Goal: Complete application form: Complete application form

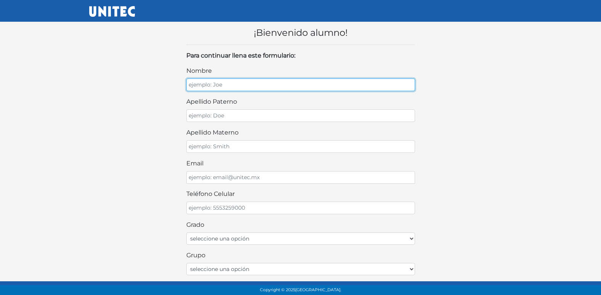
drag, startPoint x: 239, startPoint y: 85, endPoint x: 240, endPoint y: 82, distance: 3.9
click at [239, 85] on input "nombre" at bounding box center [300, 84] width 229 height 13
type input "XIMENA ABIGAIL"
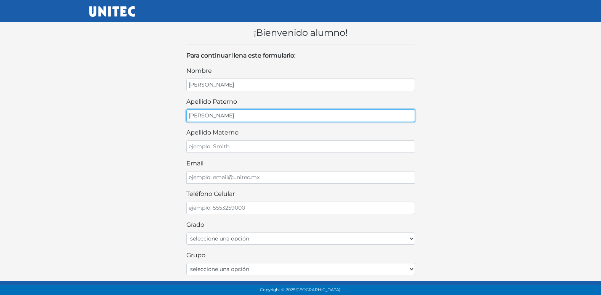
type input "CORTEZ"
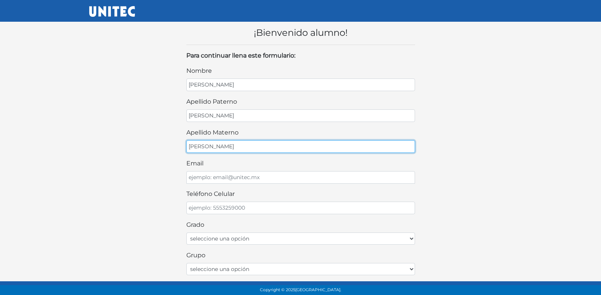
type input "GONZALEZ"
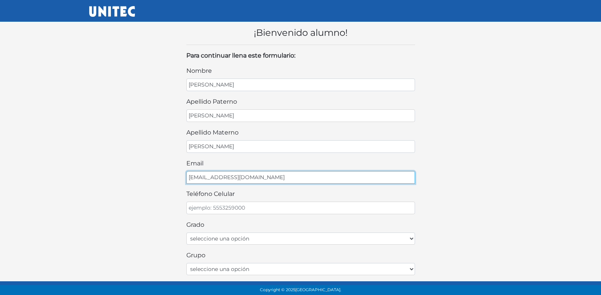
type input "CORTESGONZ12@GMAIL.COM"
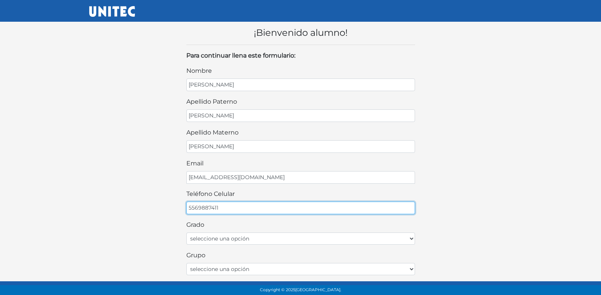
type input "5569887411"
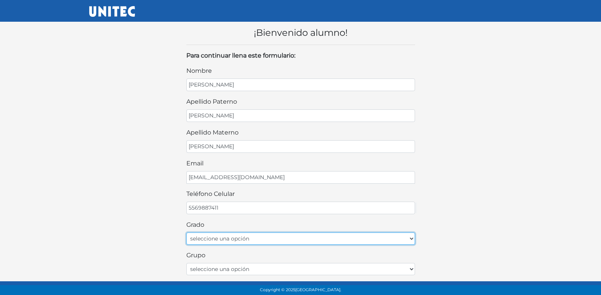
drag, startPoint x: 275, startPoint y: 235, endPoint x: 270, endPoint y: 243, distance: 9.4
click at [275, 237] on select "seleccione una opción Primer grado Segundo grado Tercer grado" at bounding box center [300, 238] width 229 height 12
select select "2do"
click at [186, 232] on select "seleccione una opción Primer grado Segundo grado Tercer grado" at bounding box center [300, 238] width 229 height 12
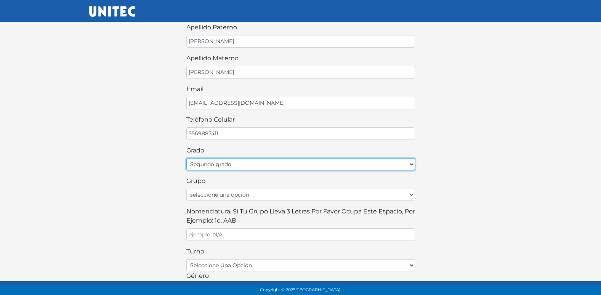
scroll to position [76, 0]
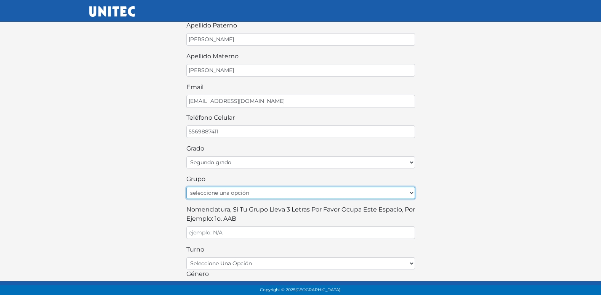
click at [243, 194] on select "seleccione una opción A B C D E F G H I J K L M N O P Q R S T U V W X Y Z" at bounding box center [300, 193] width 229 height 12
select select "A"
click at [186, 187] on select "seleccione una opción A B C D E F G H I J K L M N O P Q R S T U V W X Y Z" at bounding box center [300, 193] width 229 height 12
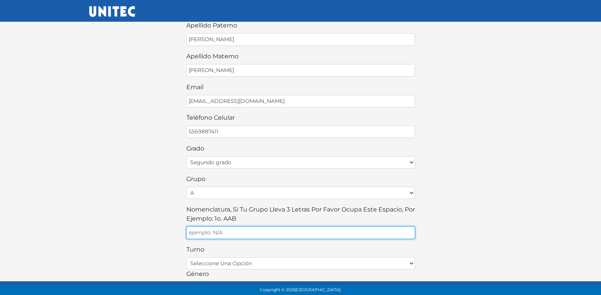
click at [235, 233] on input "Nomenclatura, si tu grupo lleva 3 letras por favor ocupa este espacio, por ejem…" at bounding box center [300, 232] width 229 height 13
type input "A"
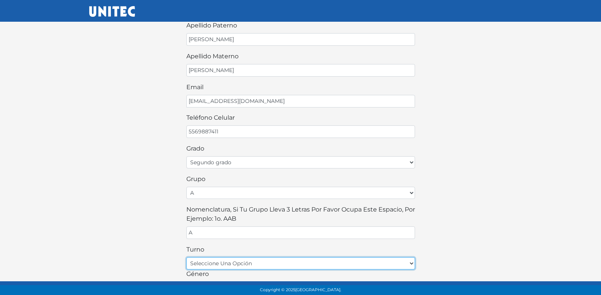
click at [234, 261] on select "seleccione una opción matutino vespertino" at bounding box center [300, 263] width 229 height 12
select select "matutino"
click at [186, 257] on select "seleccione una opción matutino vespertino" at bounding box center [300, 263] width 229 height 12
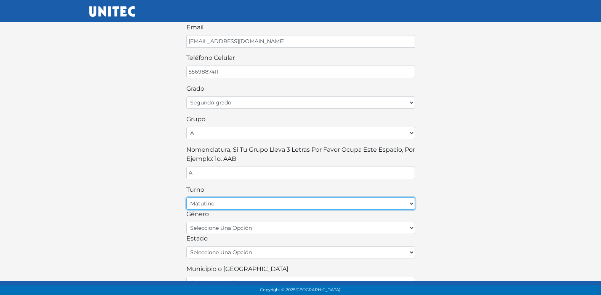
scroll to position [152, 0]
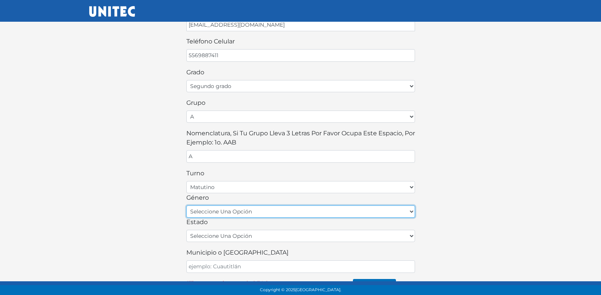
click at [237, 213] on select "seleccione una opción femenino masculino" at bounding box center [300, 211] width 229 height 12
select select "F"
click at [186, 205] on select "seleccione una opción femenino masculino" at bounding box center [300, 211] width 229 height 12
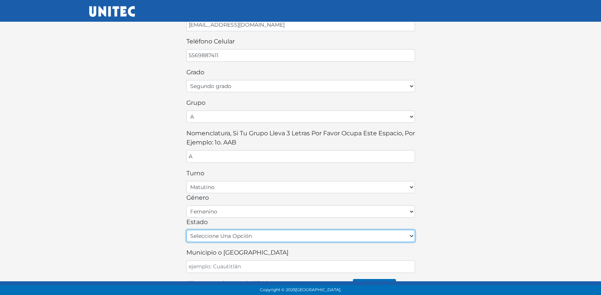
click at [223, 239] on select "seleccione una opción Aguascalientes Baja California Baja California Sur Campec…" at bounding box center [300, 236] width 229 height 12
select select "MEX"
click at [186, 230] on select "seleccione una opción Aguascalientes Baja California Baja California Sur Campec…" at bounding box center [300, 236] width 229 height 12
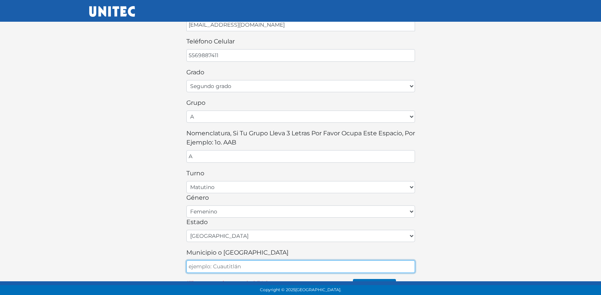
click at [226, 271] on input "Municipio o Alcaldía" at bounding box center [300, 266] width 229 height 13
type input "ECATEPEC"
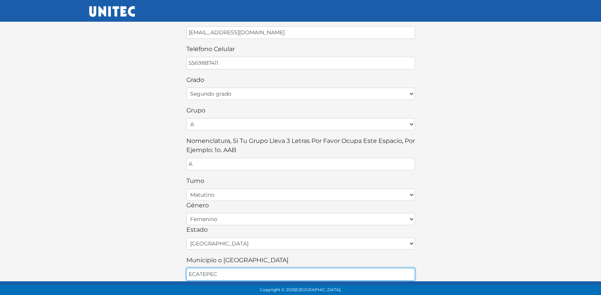
scroll to position [168, 0]
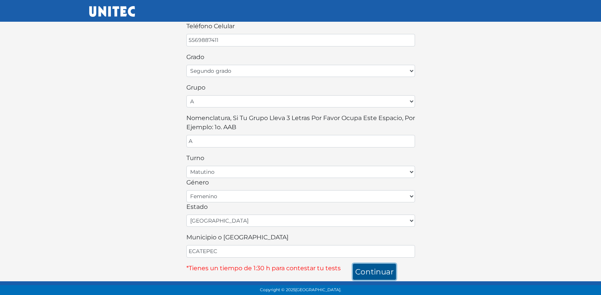
click at [381, 274] on button "continuar" at bounding box center [374, 272] width 43 height 16
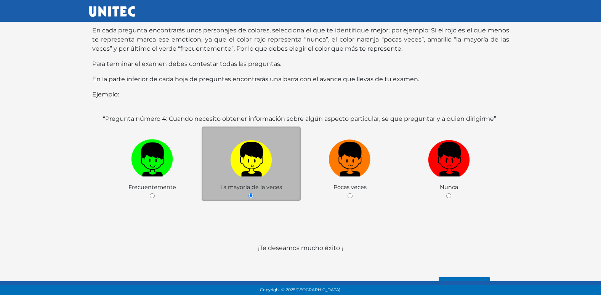
scroll to position [76, 0]
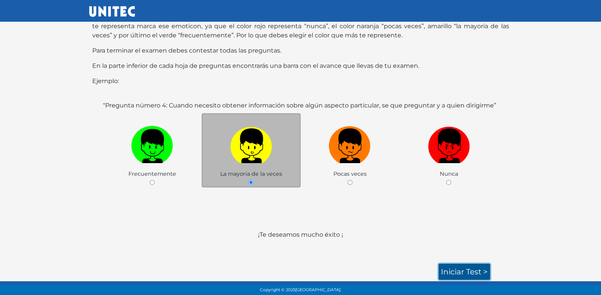
click at [454, 274] on link "Iniciar test >" at bounding box center [464, 272] width 51 height 16
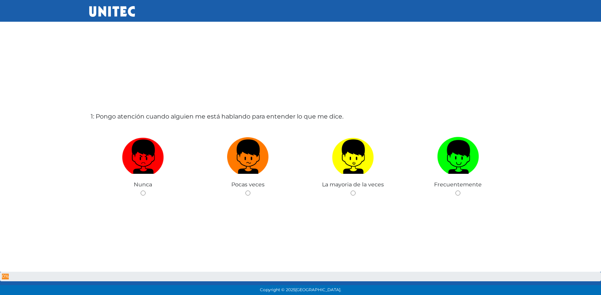
click at [245, 191] on input "radio" at bounding box center [247, 193] width 5 height 5
radio input "true"
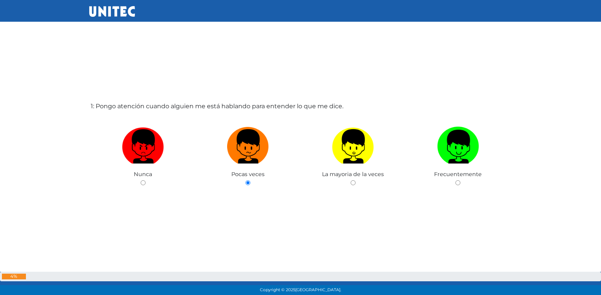
click at [351, 180] on input "radio" at bounding box center [353, 182] width 5 height 5
radio input "true"
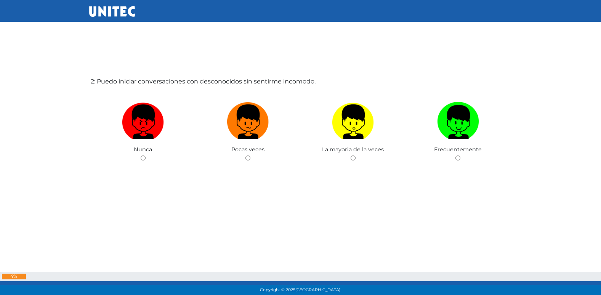
scroll to position [333, 0]
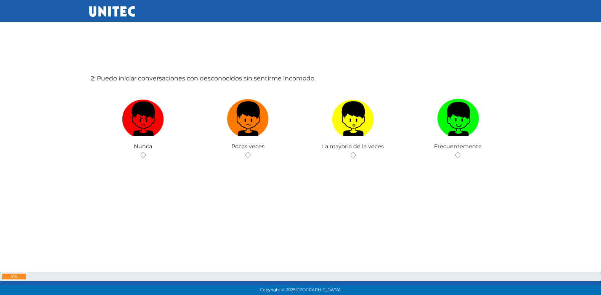
click at [245, 152] on input "radio" at bounding box center [247, 154] width 5 height 5
radio input "true"
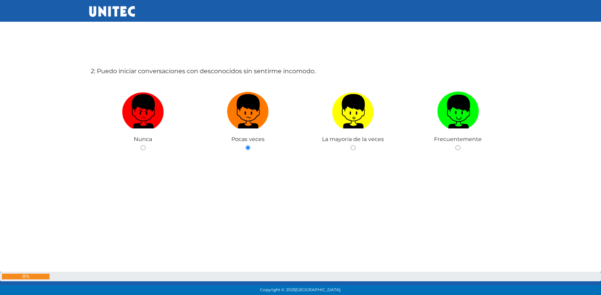
radio input "true"
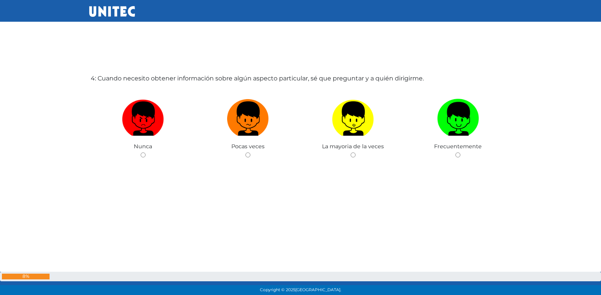
click at [245, 152] on input "radio" at bounding box center [247, 154] width 5 height 5
radio input "true"
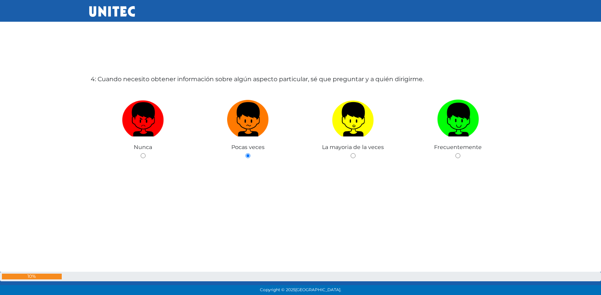
click at [351, 153] on input "radio" at bounding box center [353, 155] width 5 height 5
radio input "true"
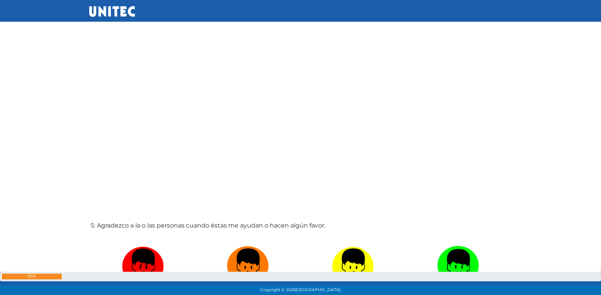
scroll to position [1218, 0]
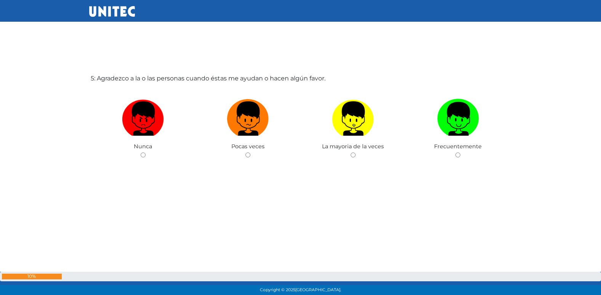
click at [245, 152] on input "radio" at bounding box center [247, 154] width 5 height 5
radio input "true"
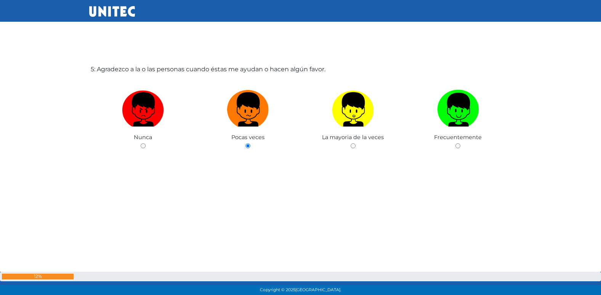
click at [351, 143] on input "radio" at bounding box center [353, 145] width 5 height 5
radio input "true"
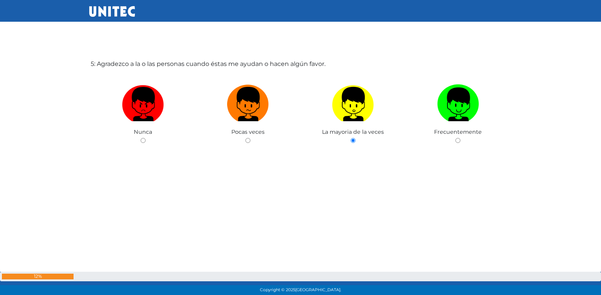
click at [455, 138] on input "radio" at bounding box center [457, 140] width 5 height 5
radio input "true"
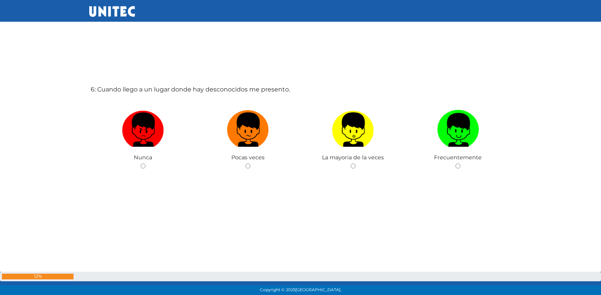
scroll to position [1513, 0]
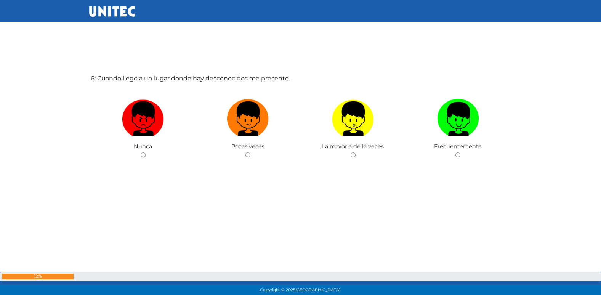
click at [245, 152] on input "radio" at bounding box center [247, 154] width 5 height 5
radio input "true"
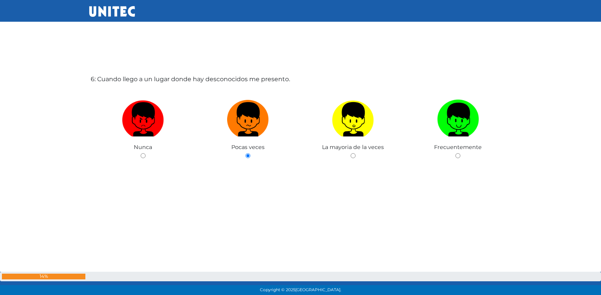
click at [351, 153] on input "radio" at bounding box center [353, 155] width 5 height 5
radio input "true"
click at [455, 153] on input "radio" at bounding box center [457, 155] width 5 height 5
radio input "true"
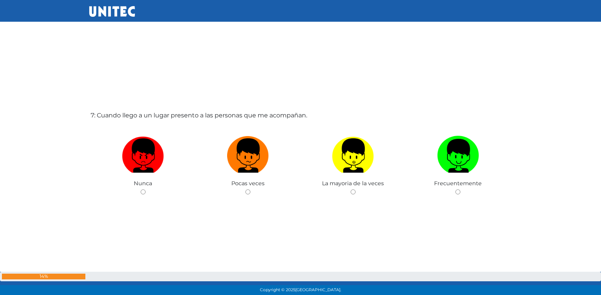
scroll to position [1808, 0]
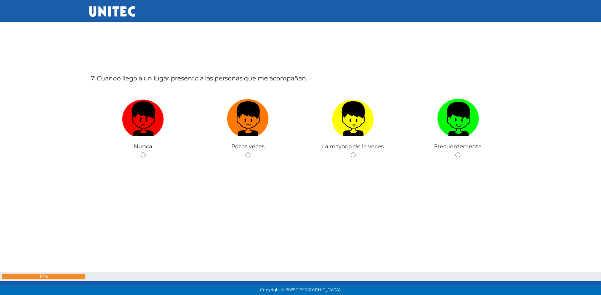
click at [245, 152] on input "radio" at bounding box center [247, 154] width 5 height 5
radio input "true"
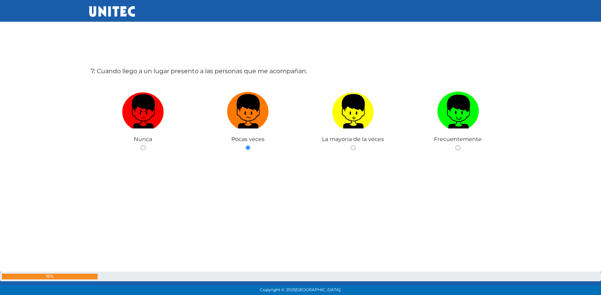
click at [351, 145] on input "radio" at bounding box center [353, 147] width 5 height 5
radio input "true"
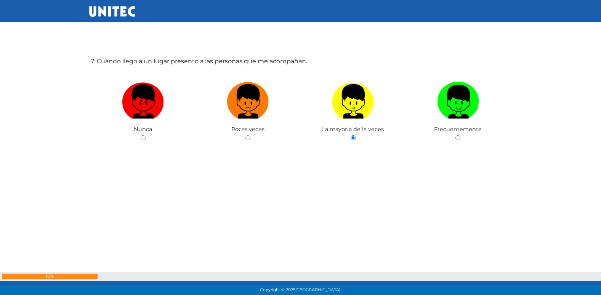
click at [455, 135] on input "radio" at bounding box center [457, 137] width 5 height 5
radio input "true"
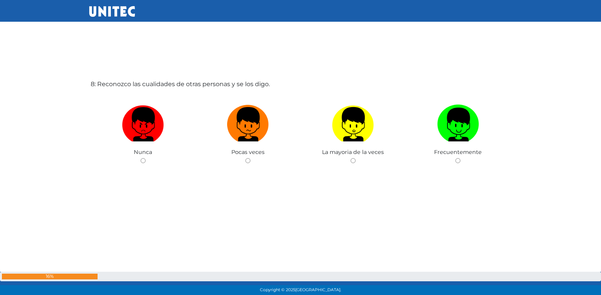
scroll to position [2103, 0]
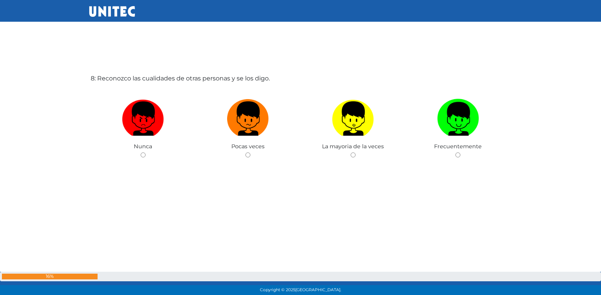
click at [245, 152] on input "radio" at bounding box center [247, 154] width 5 height 5
radio input "true"
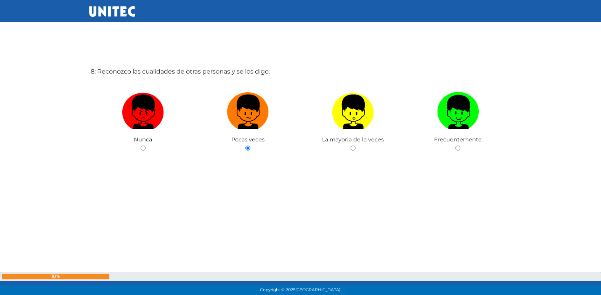
click at [351, 146] on input "radio" at bounding box center [353, 148] width 5 height 5
radio input "true"
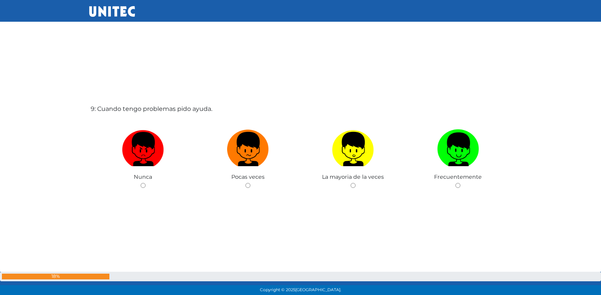
scroll to position [2398, 0]
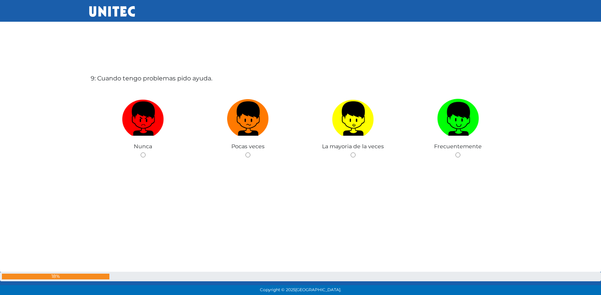
click at [245, 152] on input "radio" at bounding box center [247, 154] width 5 height 5
radio input "true"
click at [245, 152] on input "radio" at bounding box center [247, 154] width 5 height 5
radio input "true"
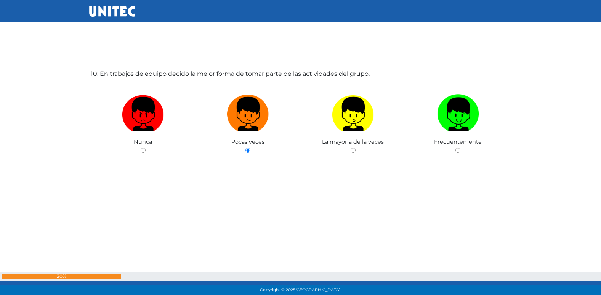
click at [351, 148] on input "radio" at bounding box center [353, 150] width 5 height 5
radio input "true"
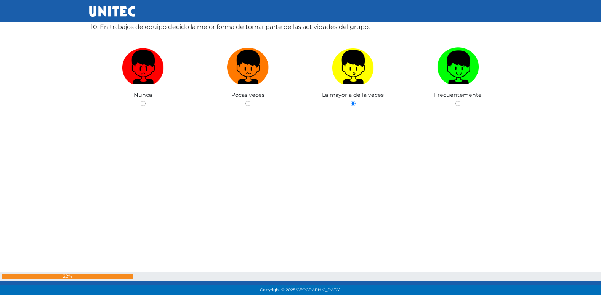
scroll to position [2746, 0]
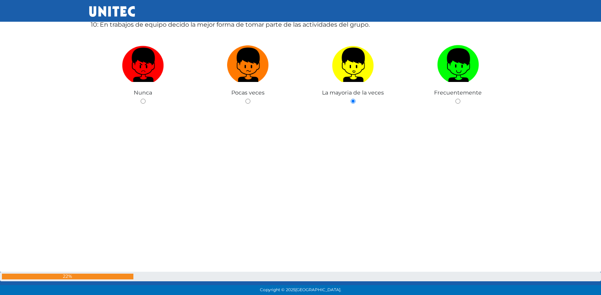
radio input "true"
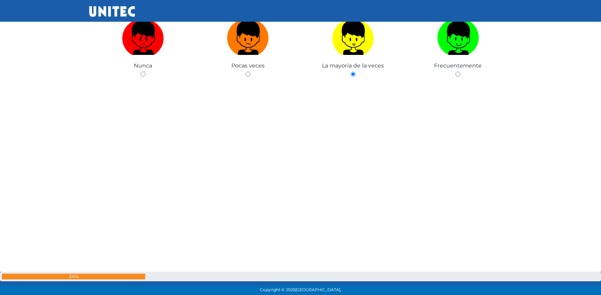
radio input "true"
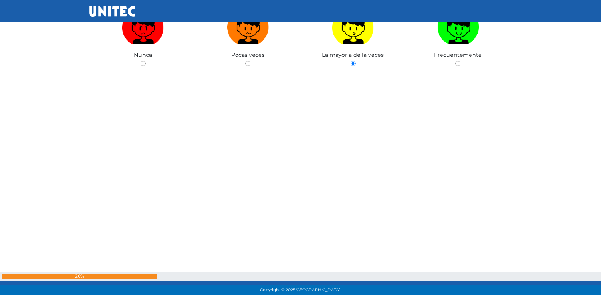
radio input "true"
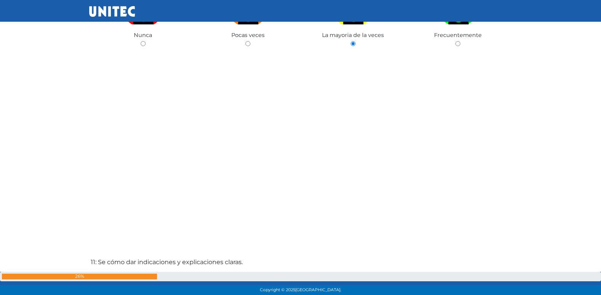
radio input "true"
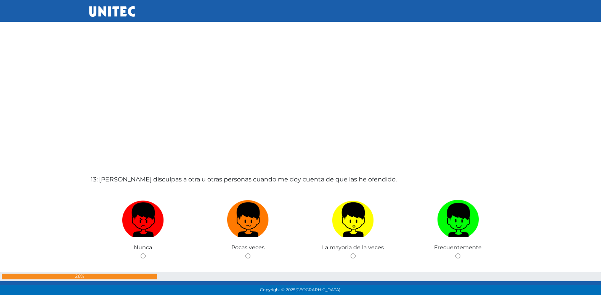
scroll to position [3501, 0]
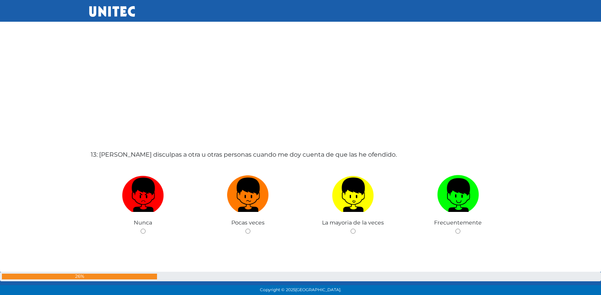
click at [245, 229] on input "radio" at bounding box center [247, 231] width 5 height 5
radio input "true"
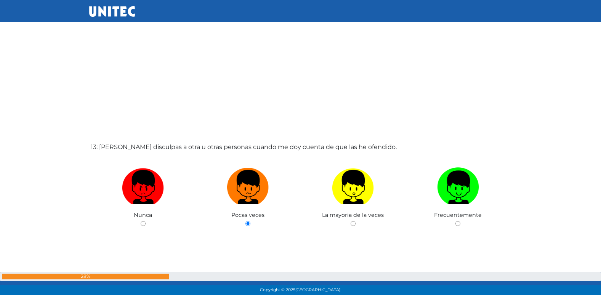
click at [351, 221] on input "radio" at bounding box center [353, 223] width 5 height 5
radio input "true"
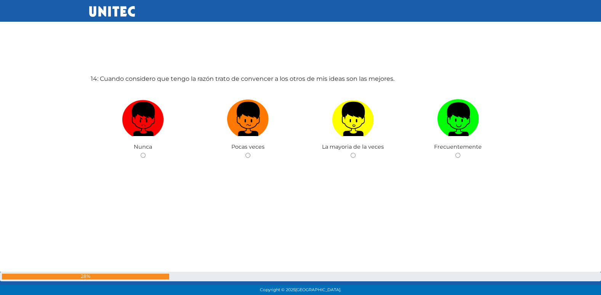
scroll to position [3872, 0]
click at [245, 152] on input "radio" at bounding box center [247, 154] width 5 height 5
radio input "true"
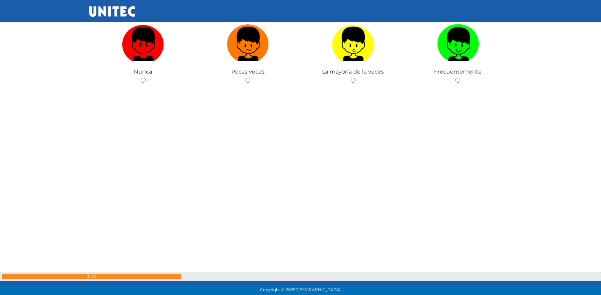
scroll to position [4204, 0]
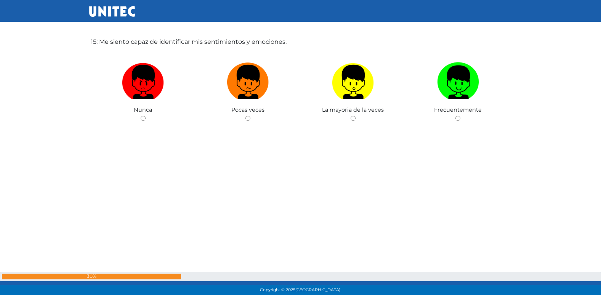
click at [245, 116] on input "radio" at bounding box center [247, 118] width 5 height 5
radio input "true"
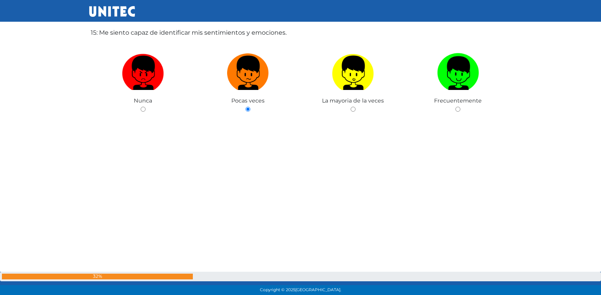
click at [351, 107] on input "radio" at bounding box center [353, 109] width 5 height 5
radio input "true"
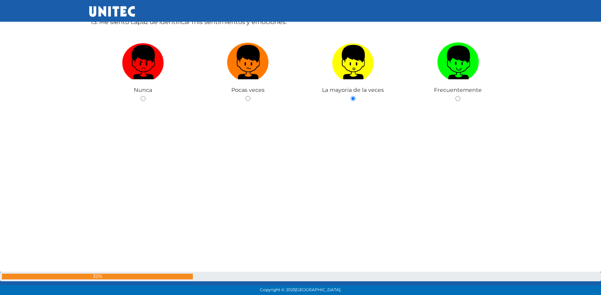
click at [455, 96] on input "radio" at bounding box center [457, 98] width 5 height 5
radio input "true"
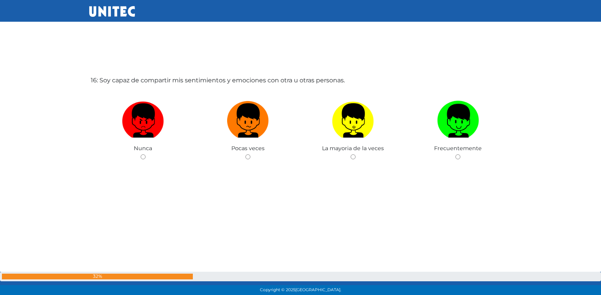
scroll to position [4462, 0]
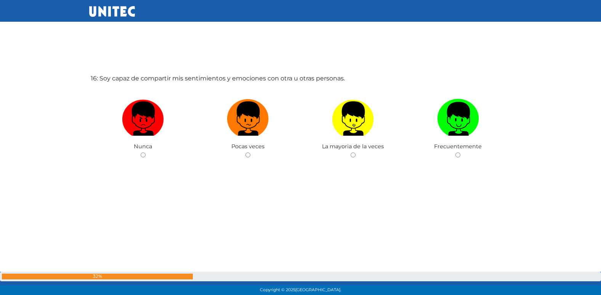
click at [245, 152] on input "radio" at bounding box center [247, 154] width 5 height 5
radio input "true"
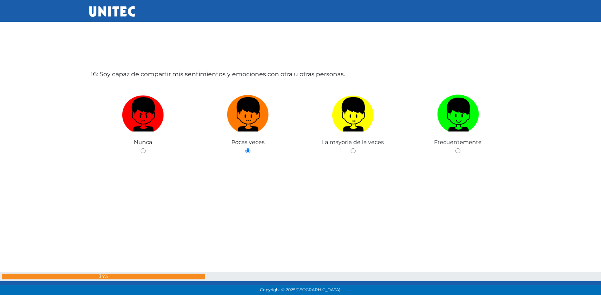
click at [141, 148] on input "radio" at bounding box center [143, 150] width 5 height 5
radio input "true"
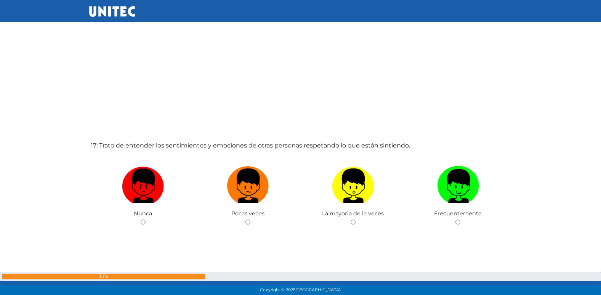
scroll to position [4757, 0]
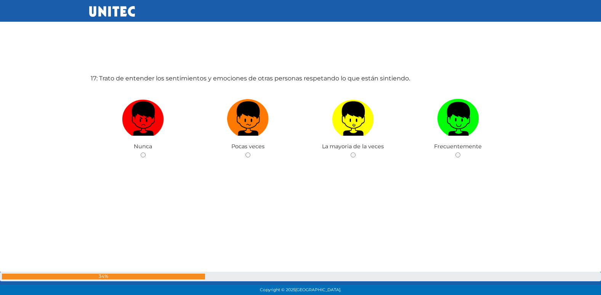
click at [245, 152] on input "radio" at bounding box center [247, 154] width 5 height 5
radio input "true"
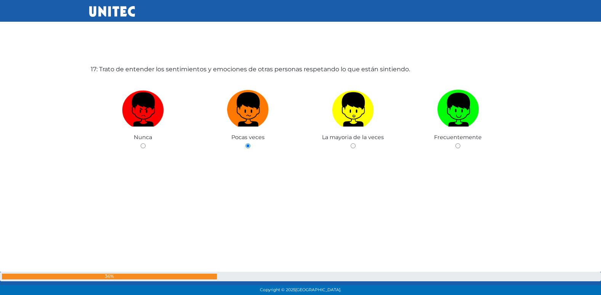
click at [351, 143] on input "radio" at bounding box center [353, 145] width 5 height 5
radio input "true"
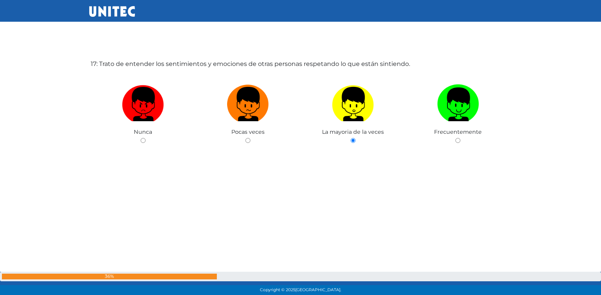
click at [455, 138] on input "radio" at bounding box center [457, 140] width 5 height 5
radio input "true"
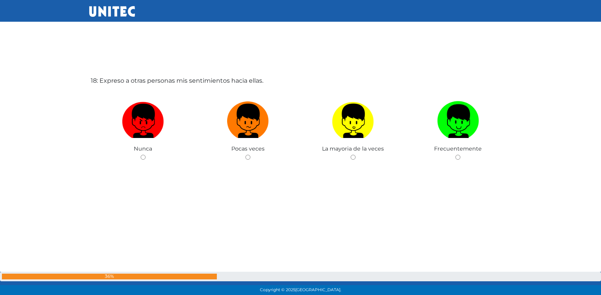
scroll to position [5052, 0]
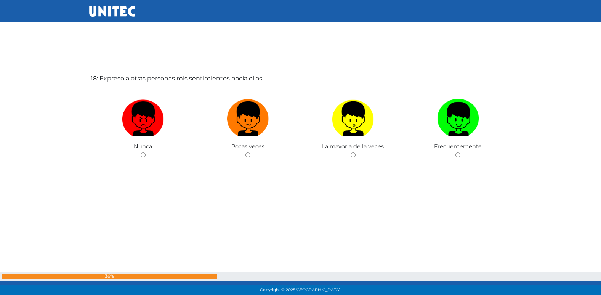
click at [245, 152] on input "radio" at bounding box center [247, 154] width 5 height 5
radio input "true"
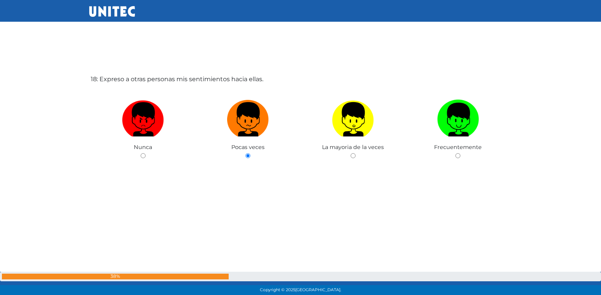
radio input "true"
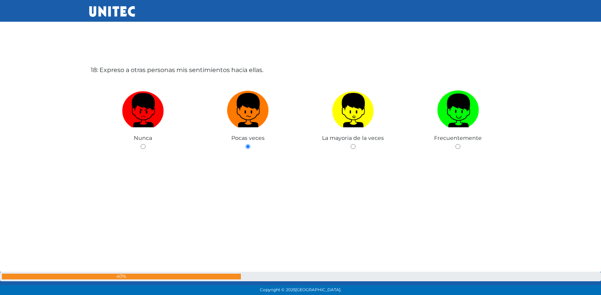
radio input "true"
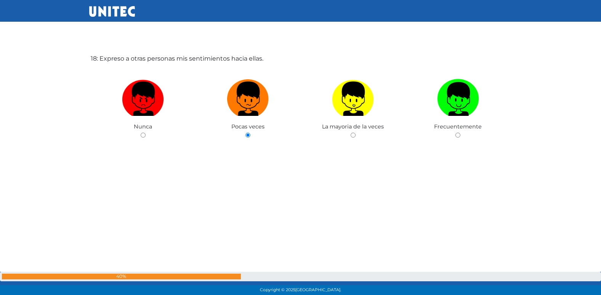
radio input "true"
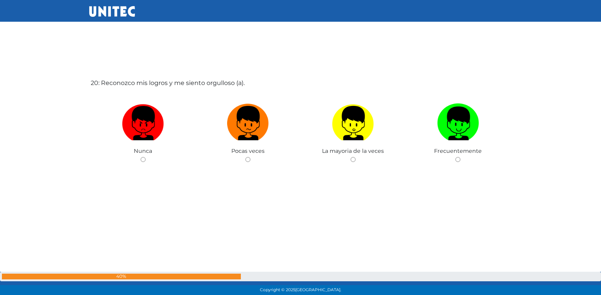
radio input "true"
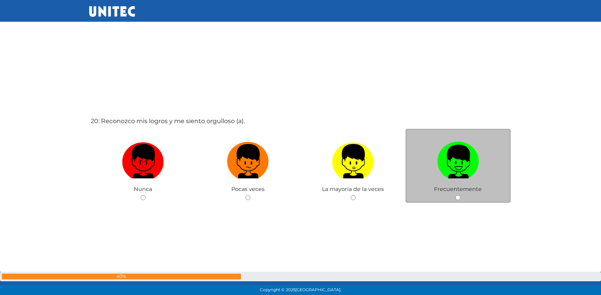
scroll to position [5642, 0]
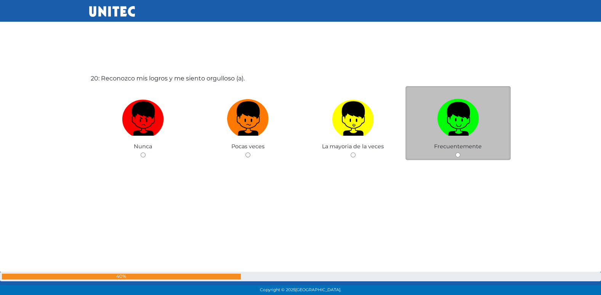
click at [245, 152] on input "radio" at bounding box center [247, 154] width 5 height 5
radio input "true"
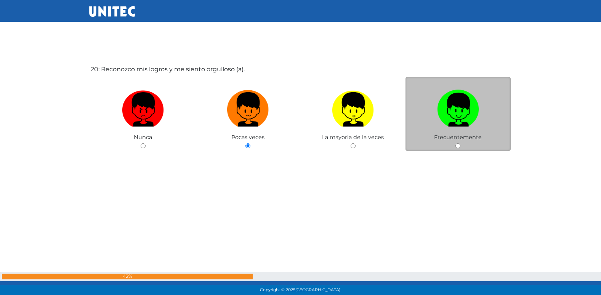
click at [351, 143] on input "radio" at bounding box center [353, 145] width 5 height 5
radio input "true"
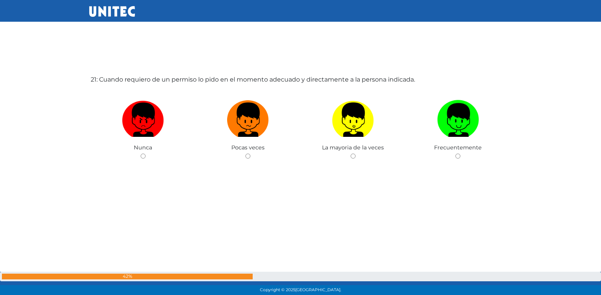
scroll to position [5937, 0]
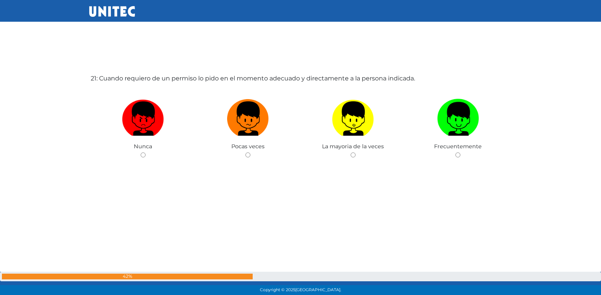
click at [245, 152] on input "radio" at bounding box center [247, 154] width 5 height 5
radio input "true"
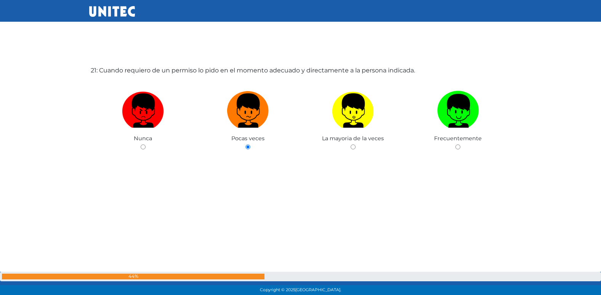
click at [351, 144] on input "radio" at bounding box center [353, 146] width 5 height 5
radio input "true"
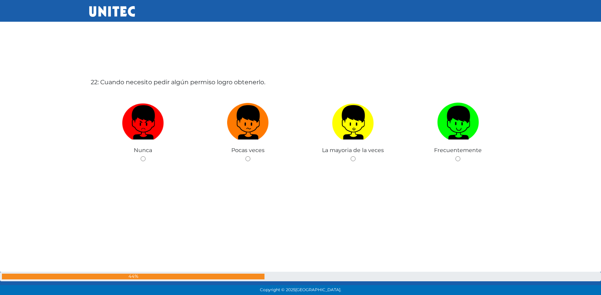
scroll to position [6232, 0]
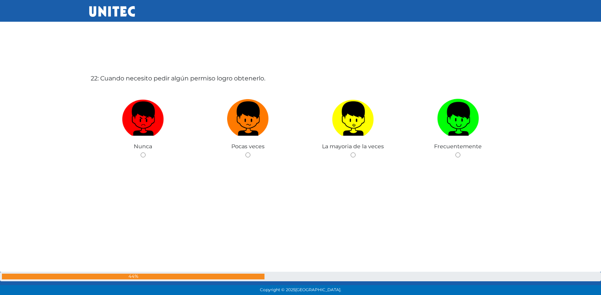
click at [245, 152] on input "radio" at bounding box center [247, 154] width 5 height 5
radio input "true"
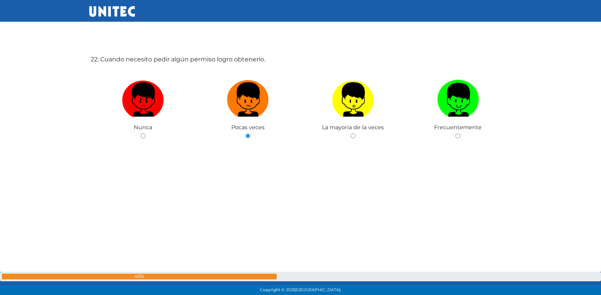
scroll to position [6258, 0]
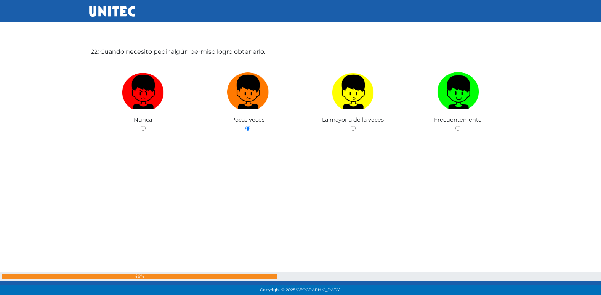
radio input "true"
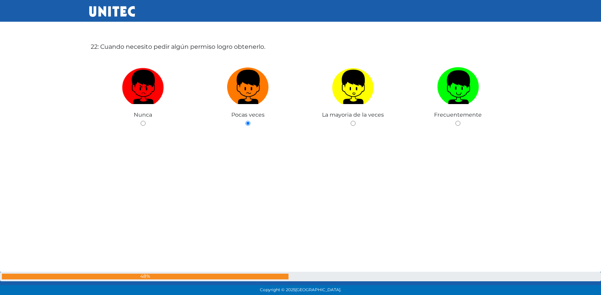
radio input "true"
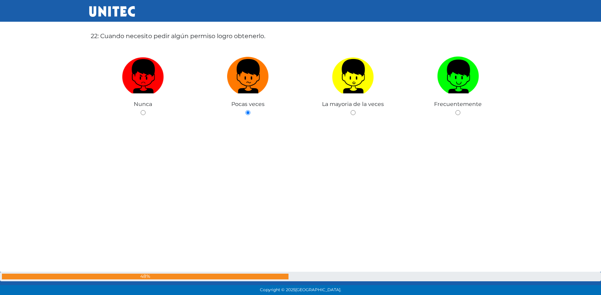
radio input "true"
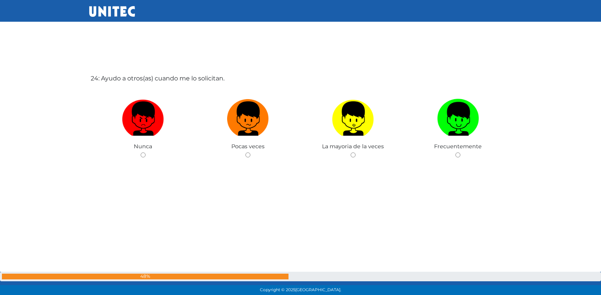
click at [245, 152] on input "radio" at bounding box center [247, 154] width 5 height 5
radio input "true"
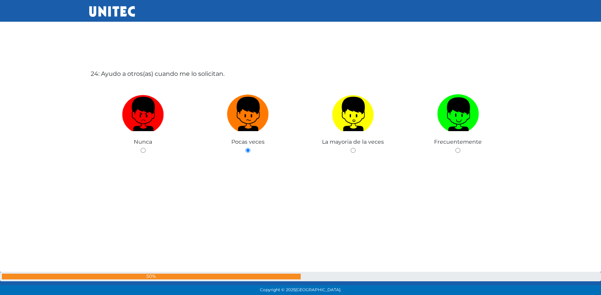
click at [351, 148] on input "radio" at bounding box center [353, 150] width 5 height 5
radio input "true"
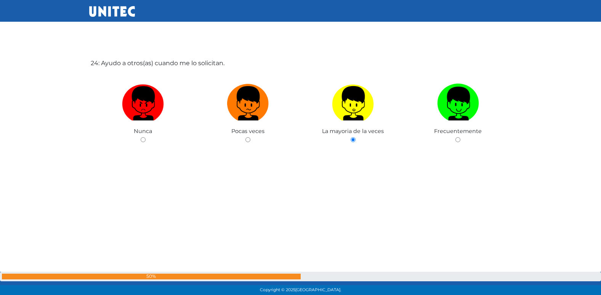
click at [455, 137] on input "radio" at bounding box center [457, 139] width 5 height 5
radio input "true"
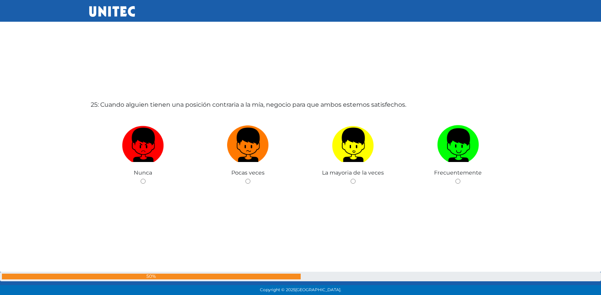
scroll to position [7116, 0]
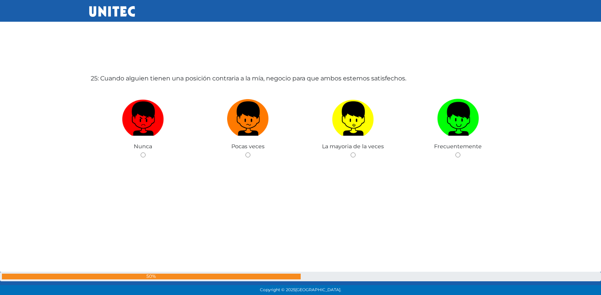
click at [245, 152] on input "radio" at bounding box center [247, 154] width 5 height 5
radio input "true"
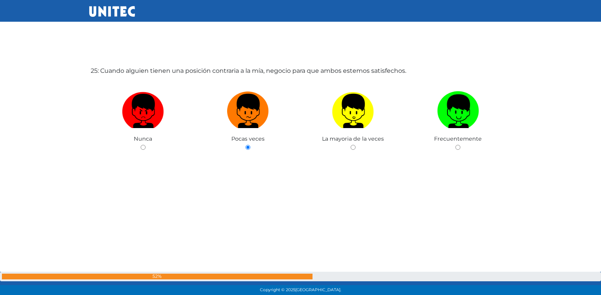
click at [351, 145] on input "radio" at bounding box center [353, 147] width 5 height 5
radio input "true"
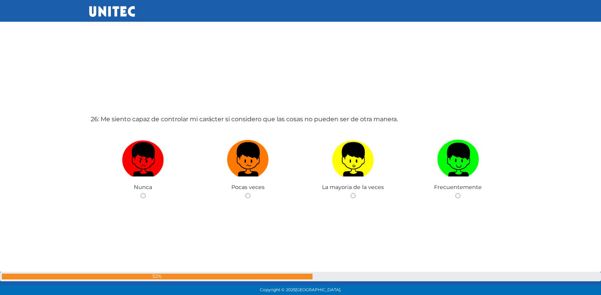
scroll to position [7411, 0]
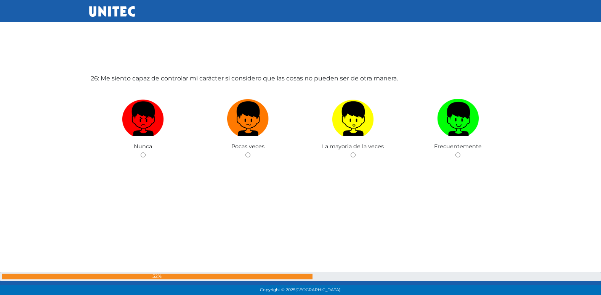
click at [245, 152] on input "radio" at bounding box center [247, 154] width 5 height 5
radio input "true"
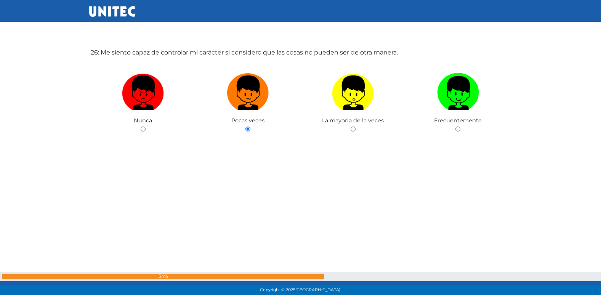
scroll to position [7438, 0]
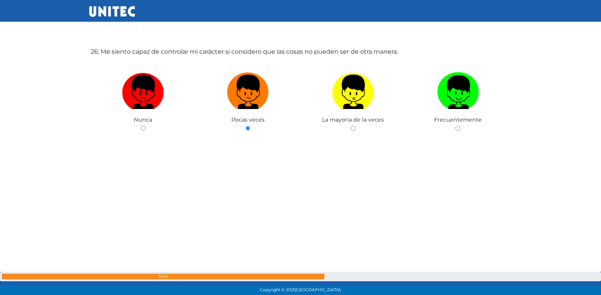
radio input "true"
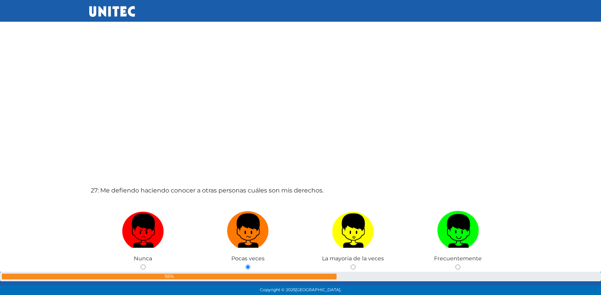
radio input "true"
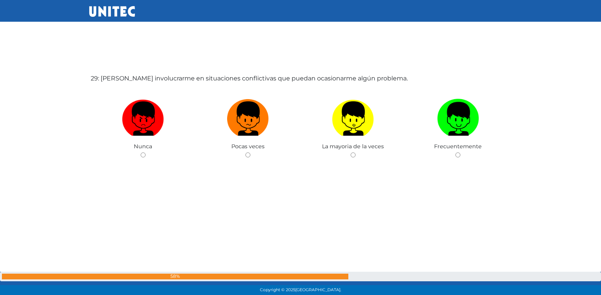
click at [245, 152] on input "radio" at bounding box center [247, 154] width 5 height 5
radio input "true"
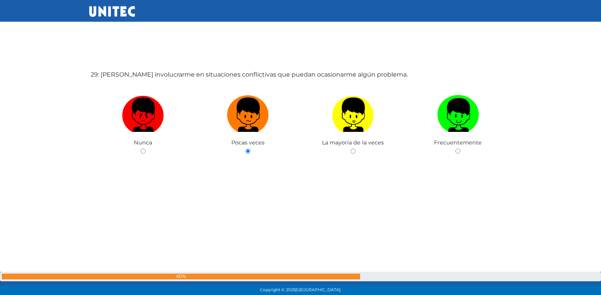
click at [351, 149] on input "radio" at bounding box center [353, 151] width 5 height 5
radio input "true"
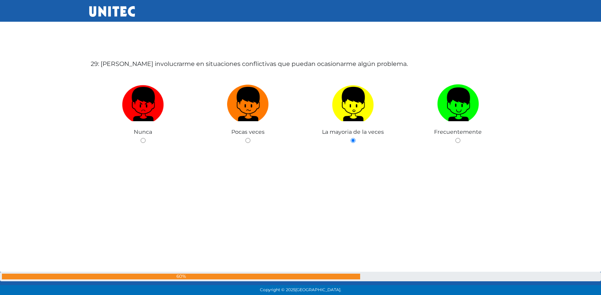
click at [455, 138] on input "radio" at bounding box center [457, 140] width 5 height 5
radio input "true"
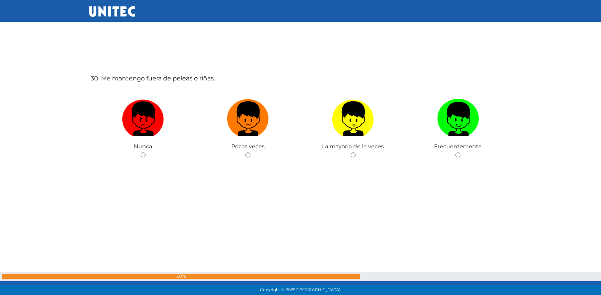
click at [245, 152] on input "radio" at bounding box center [247, 154] width 5 height 5
radio input "true"
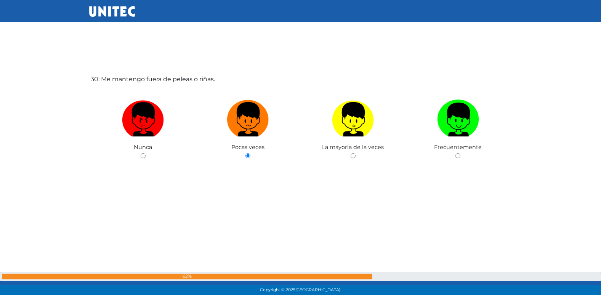
click at [351, 153] on input "radio" at bounding box center [353, 155] width 5 height 5
radio input "true"
click at [455, 153] on input "radio" at bounding box center [457, 155] width 5 height 5
radio input "true"
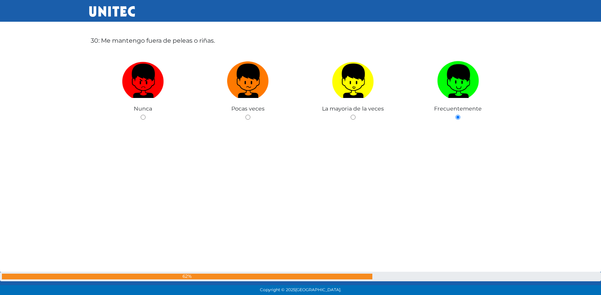
radio input "true"
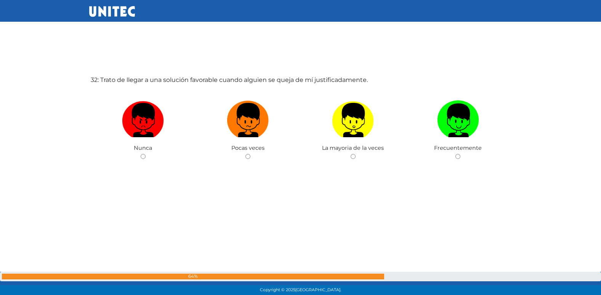
scroll to position [9181, 0]
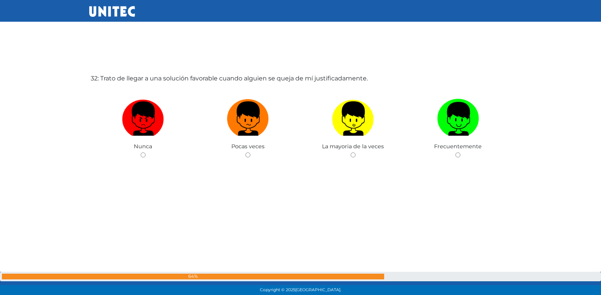
click at [245, 152] on input "radio" at bounding box center [247, 154] width 5 height 5
radio input "true"
click at [141, 152] on input "radio" at bounding box center [143, 154] width 5 height 5
radio input "true"
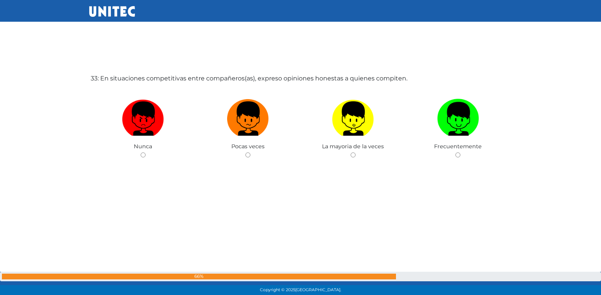
click at [245, 152] on input "radio" at bounding box center [247, 154] width 5 height 5
radio input "true"
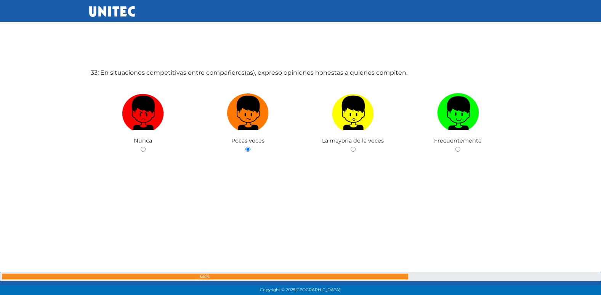
click at [351, 147] on input "radio" at bounding box center [353, 149] width 5 height 5
radio input "true"
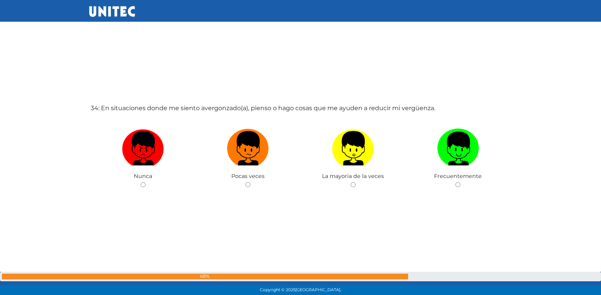
scroll to position [9771, 0]
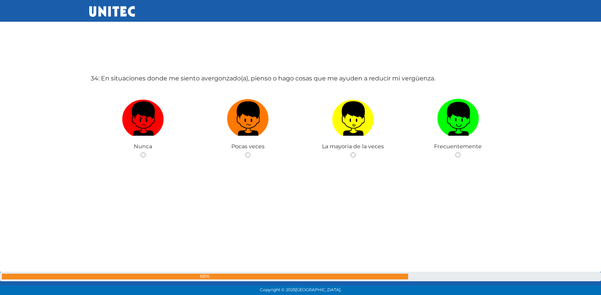
click at [245, 152] on input "radio" at bounding box center [247, 154] width 5 height 5
radio input "true"
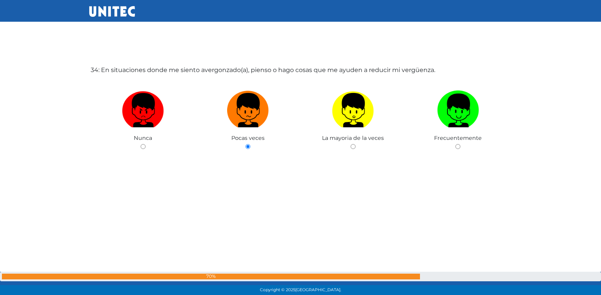
click at [351, 144] on input "radio" at bounding box center [353, 146] width 5 height 5
radio input "true"
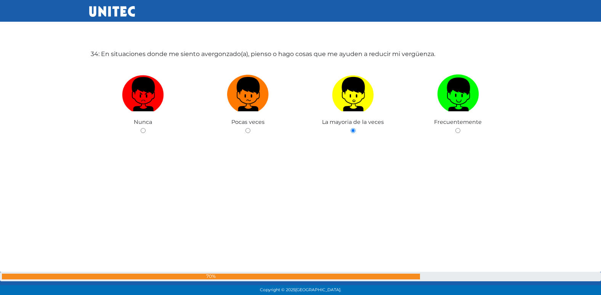
click at [455, 128] on input "radio" at bounding box center [457, 130] width 5 height 5
radio input "true"
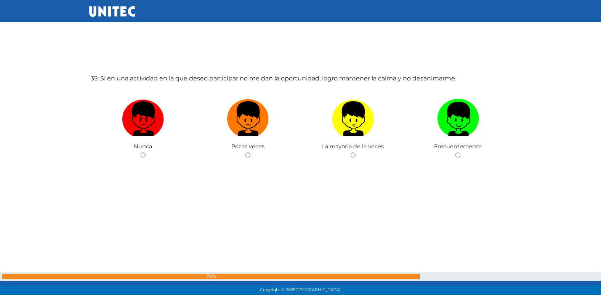
click at [245, 152] on input "radio" at bounding box center [247, 154] width 5 height 5
radio input "true"
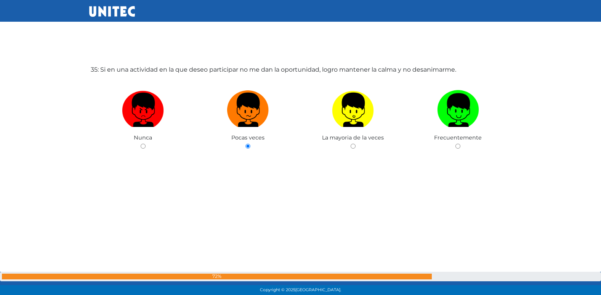
click at [351, 144] on input "radio" at bounding box center [353, 146] width 5 height 5
radio input "true"
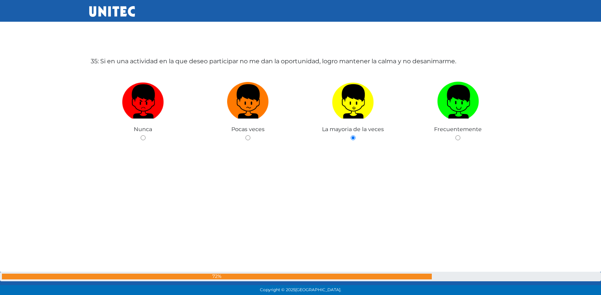
click at [455, 135] on input "radio" at bounding box center [457, 137] width 5 height 5
radio input "true"
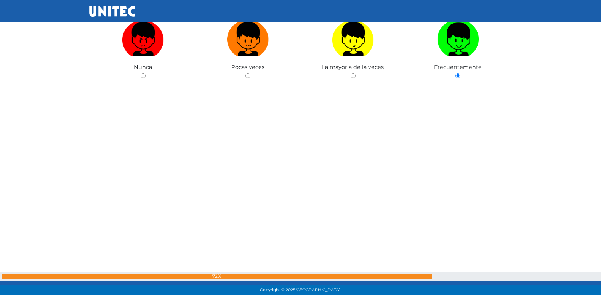
radio input "true"
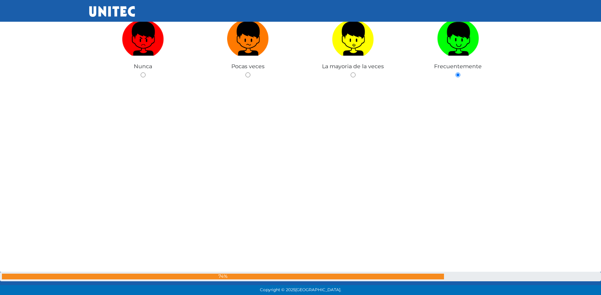
radio input "true"
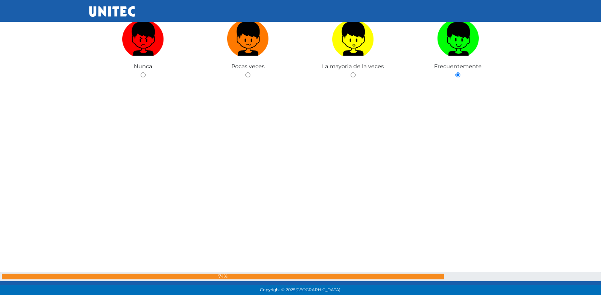
radio input "true"
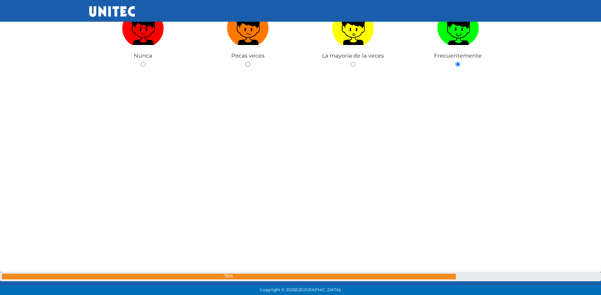
radio input "true"
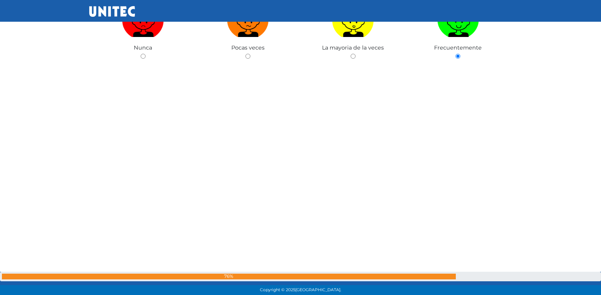
radio input "true"
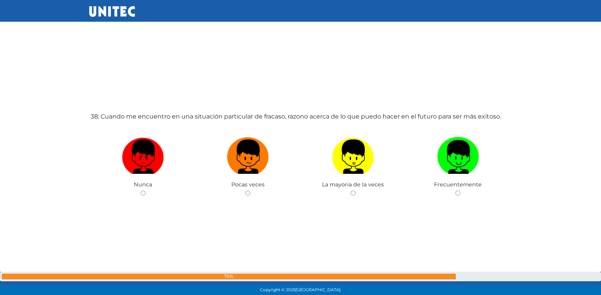
click at [245, 191] on input "radio" at bounding box center [247, 193] width 5 height 5
radio input "true"
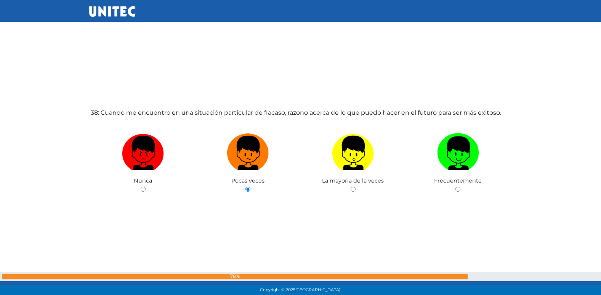
click at [351, 187] on input "radio" at bounding box center [353, 189] width 5 height 5
radio input "true"
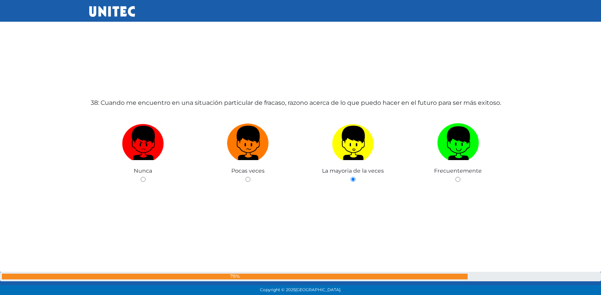
click at [455, 177] on input "radio" at bounding box center [457, 179] width 5 height 5
radio input "true"
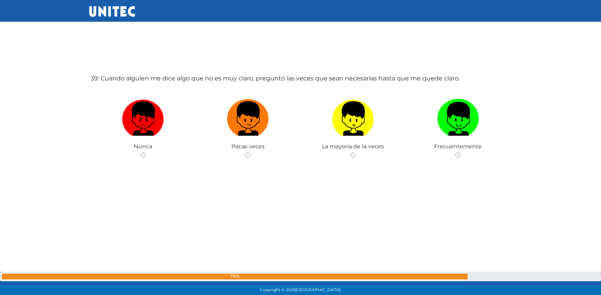
click at [245, 152] on input "radio" at bounding box center [247, 154] width 5 height 5
radio input "true"
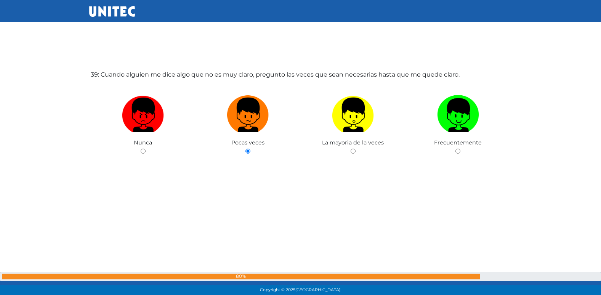
click at [351, 149] on input "radio" at bounding box center [353, 151] width 5 height 5
radio input "true"
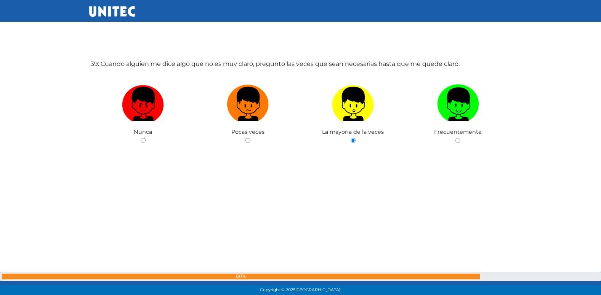
click at [455, 138] on input "radio" at bounding box center [457, 140] width 5 height 5
radio input "true"
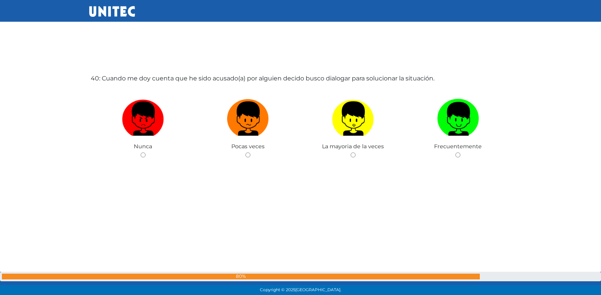
click at [245, 152] on input "radio" at bounding box center [247, 154] width 5 height 5
radio input "true"
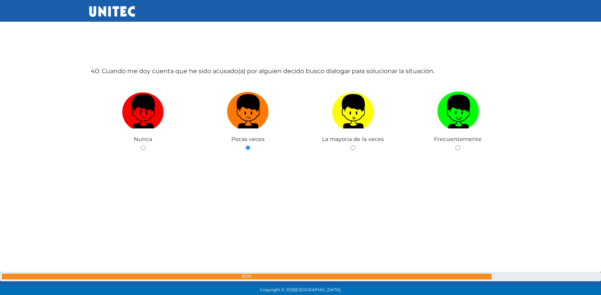
click at [351, 145] on input "radio" at bounding box center [353, 147] width 5 height 5
radio input "true"
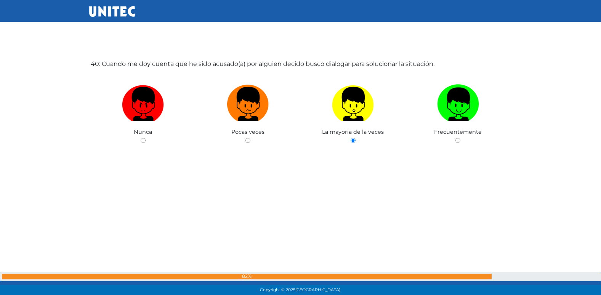
click at [455, 138] on input "radio" at bounding box center [457, 140] width 5 height 5
radio input "true"
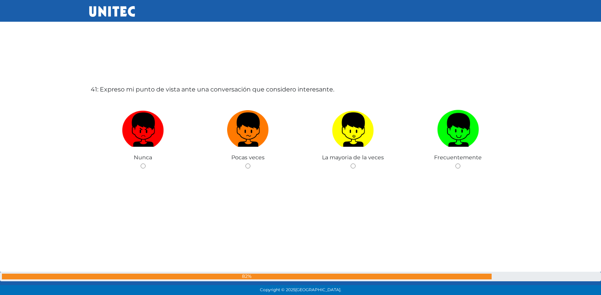
scroll to position [11835, 0]
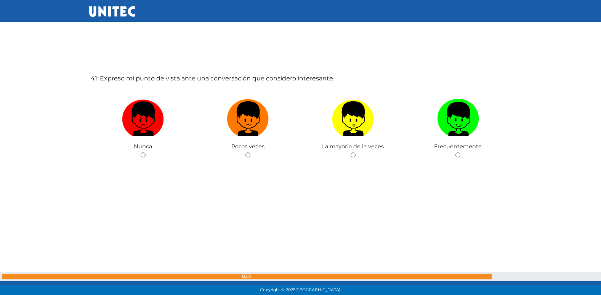
click at [245, 152] on input "radio" at bounding box center [247, 154] width 5 height 5
radio input "true"
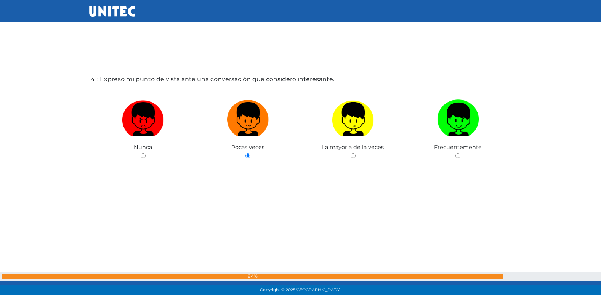
click at [351, 153] on input "radio" at bounding box center [353, 155] width 5 height 5
radio input "true"
click at [455, 153] on input "radio" at bounding box center [457, 155] width 5 height 5
radio input "true"
click at [141, 153] on input "radio" at bounding box center [143, 155] width 5 height 5
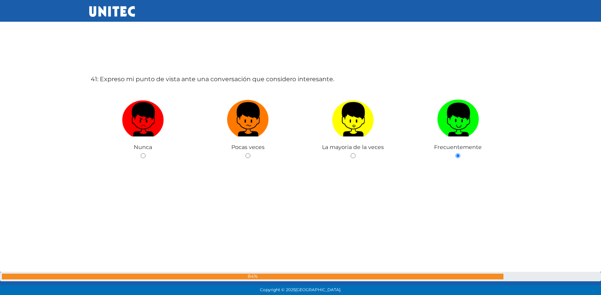
radio input "true"
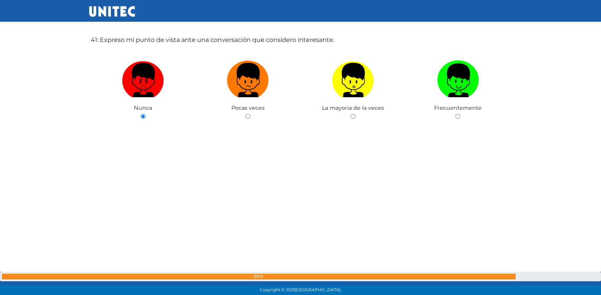
scroll to position [11816, 0]
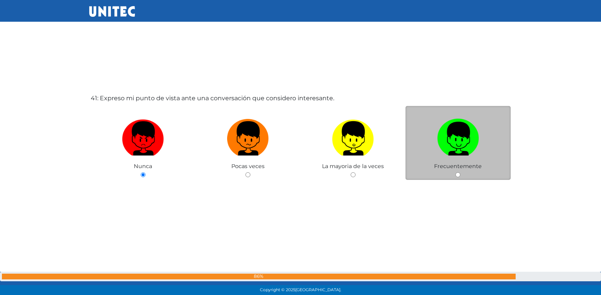
click at [458, 176] on input "radio" at bounding box center [457, 174] width 5 height 5
radio input "true"
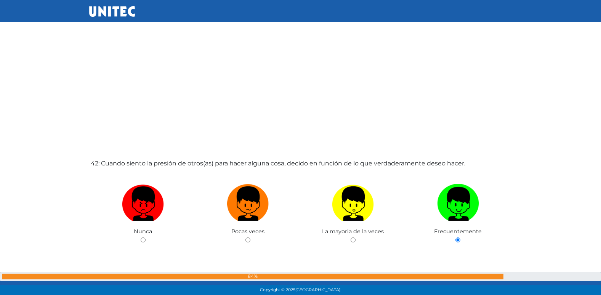
scroll to position [12041, 0]
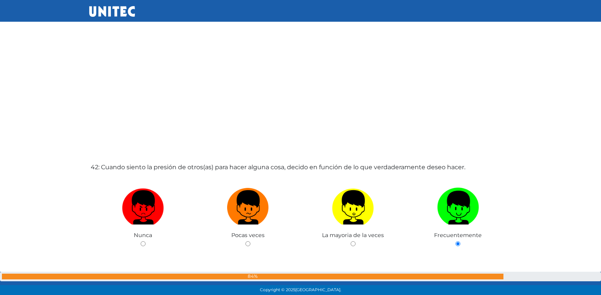
click at [351, 241] on input "radio" at bounding box center [353, 243] width 5 height 5
radio input "true"
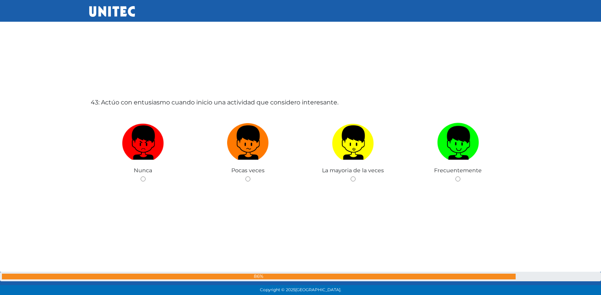
scroll to position [12425, 0]
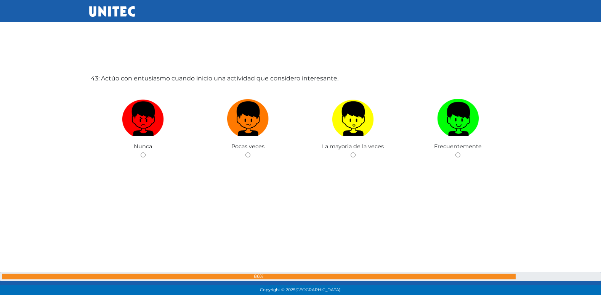
click at [245, 152] on input "radio" at bounding box center [247, 154] width 5 height 5
radio input "true"
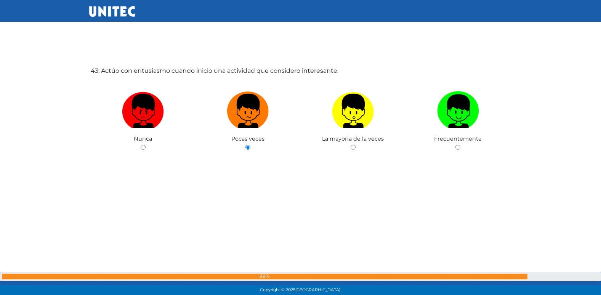
click at [351, 145] on input "radio" at bounding box center [353, 147] width 5 height 5
radio input "true"
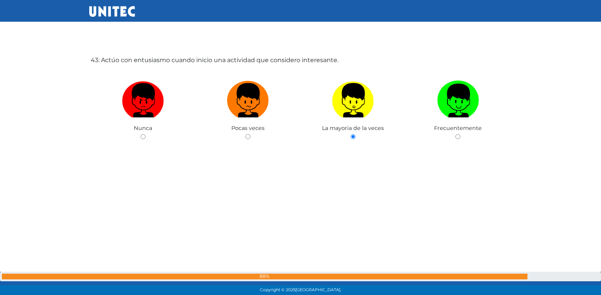
click at [455, 134] on input "radio" at bounding box center [457, 136] width 5 height 5
radio input "true"
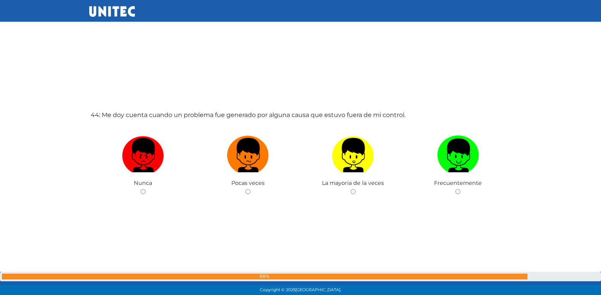
scroll to position [12720, 0]
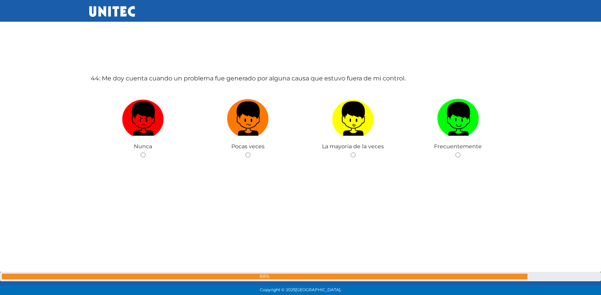
radio input "true"
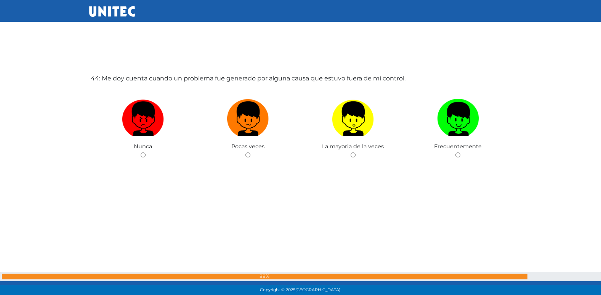
radio input "true"
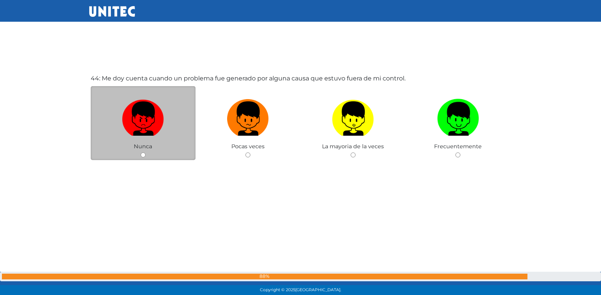
drag, startPoint x: 187, startPoint y: 124, endPoint x: 226, endPoint y: 127, distance: 39.3
click at [187, 124] on label at bounding box center [143, 119] width 105 height 46
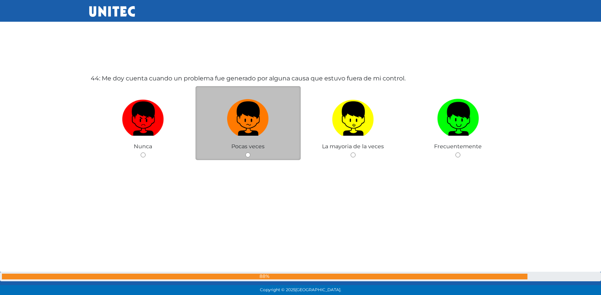
click at [146, 152] on input "radio" at bounding box center [143, 154] width 5 height 5
radio input "true"
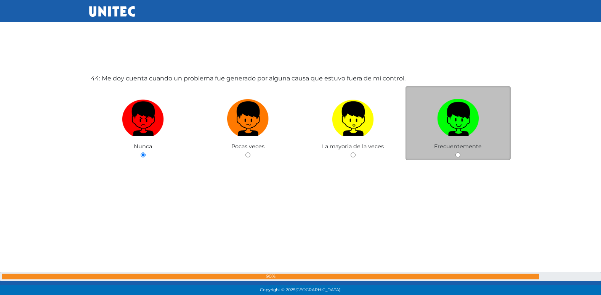
click at [475, 151] on div "Frecuentemente" at bounding box center [457, 123] width 105 height 74
click at [455, 154] on input "radio" at bounding box center [457, 154] width 5 height 5
radio input "true"
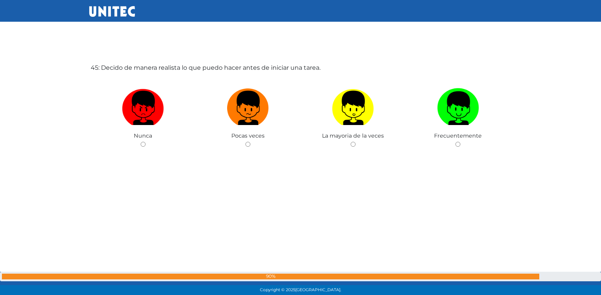
scroll to position [12993, 0]
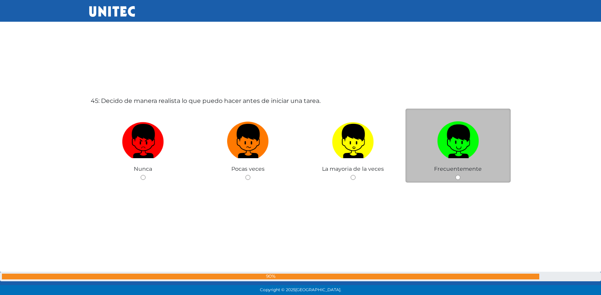
click at [456, 177] on input "radio" at bounding box center [457, 177] width 5 height 5
radio input "true"
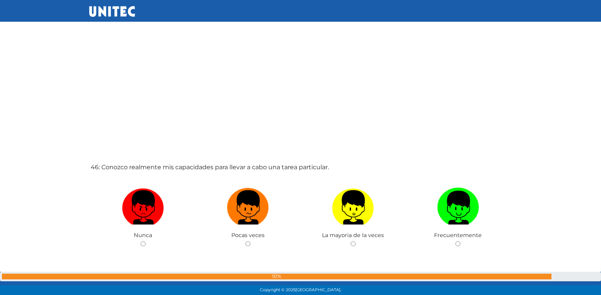
click at [245, 241] on input "radio" at bounding box center [247, 243] width 5 height 5
radio input "true"
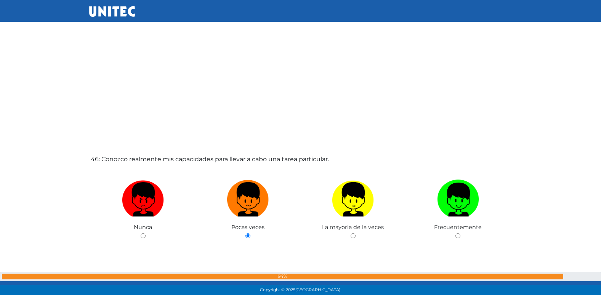
click at [351, 233] on input "radio" at bounding box center [353, 235] width 5 height 5
radio input "true"
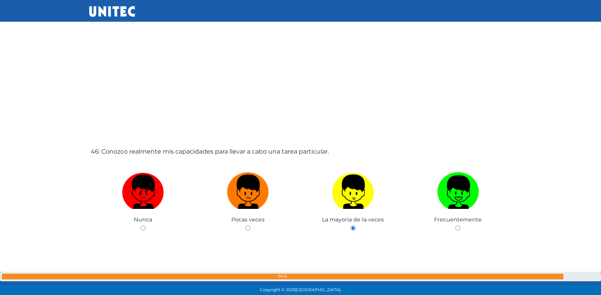
click at [455, 226] on input "radio" at bounding box center [457, 228] width 5 height 5
radio input "true"
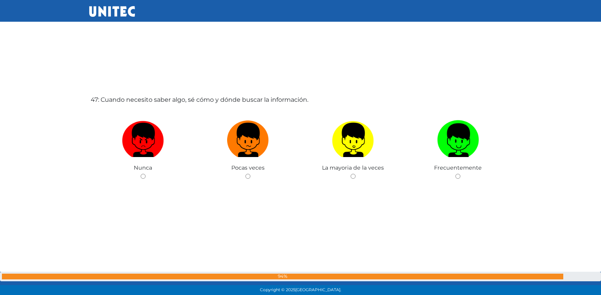
scroll to position [13605, 0]
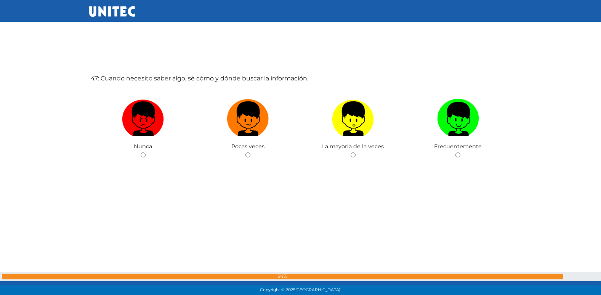
click at [245, 152] on input "radio" at bounding box center [247, 154] width 5 height 5
radio input "true"
click at [351, 152] on input "radio" at bounding box center [353, 154] width 5 height 5
radio input "true"
click at [455, 152] on input "radio" at bounding box center [457, 154] width 5 height 5
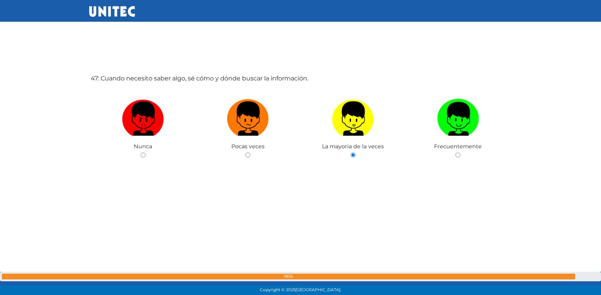
radio input "true"
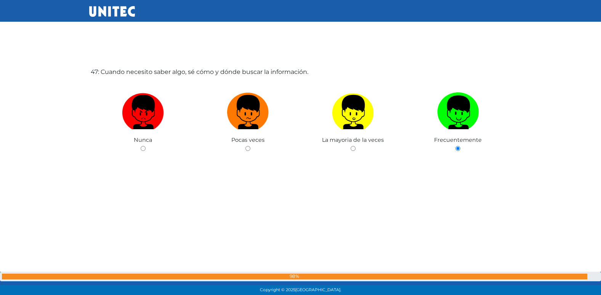
radio input "true"
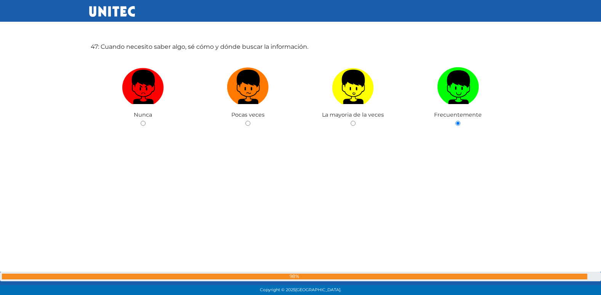
radio input "true"
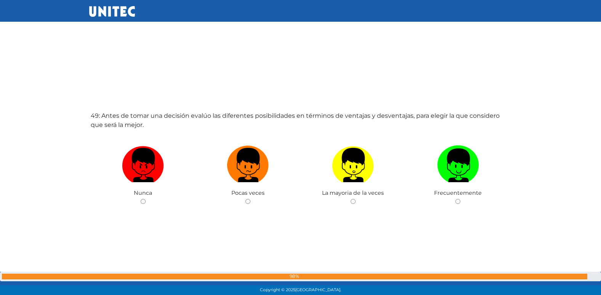
scroll to position [14195, 0]
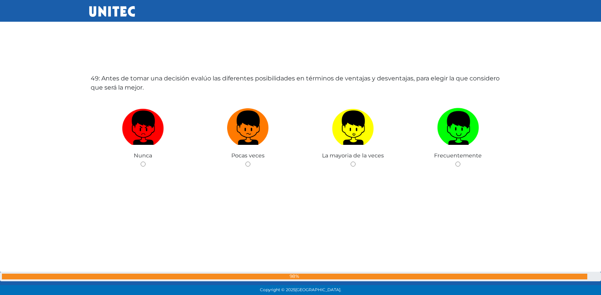
click at [245, 162] on input "radio" at bounding box center [247, 164] width 5 height 5
radio input "true"
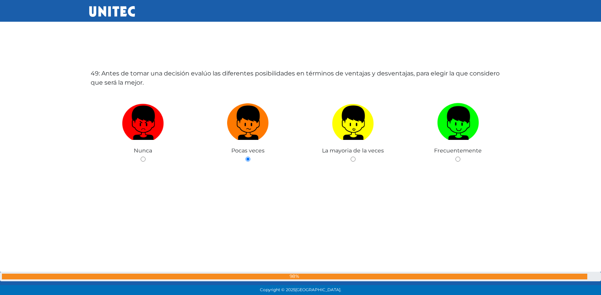
click at [351, 157] on input "radio" at bounding box center [353, 159] width 5 height 5
radio input "true"
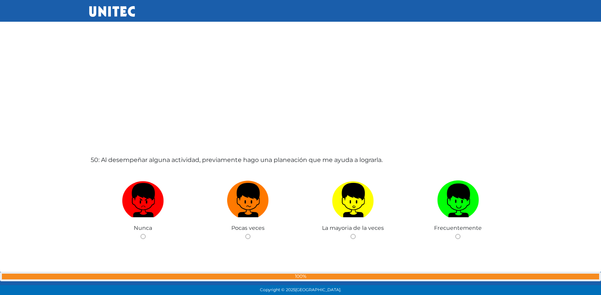
scroll to position [14490, 0]
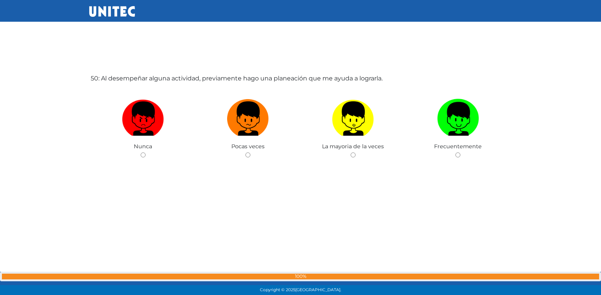
click at [245, 152] on input "radio" at bounding box center [247, 154] width 5 height 5
radio input "true"
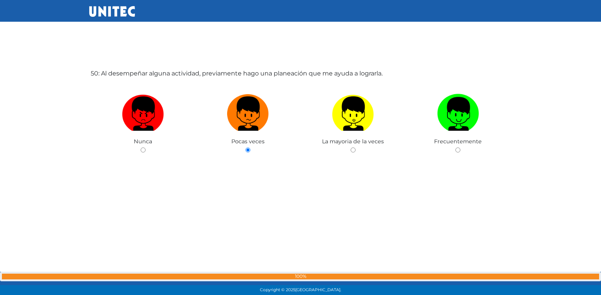
click at [351, 147] on input "radio" at bounding box center [353, 149] width 5 height 5
radio input "true"
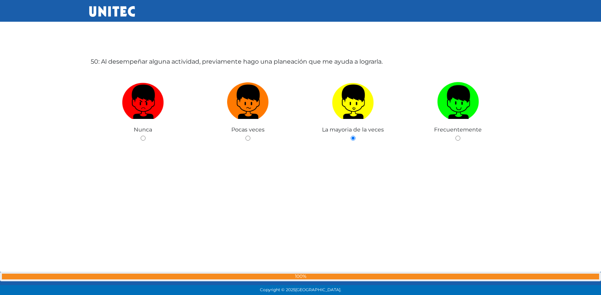
click at [455, 136] on input "radio" at bounding box center [457, 138] width 5 height 5
radio input "true"
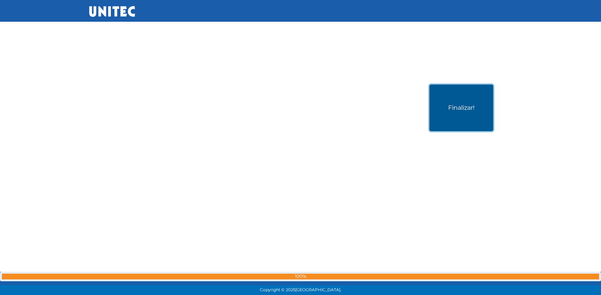
scroll to position [14785, 0]
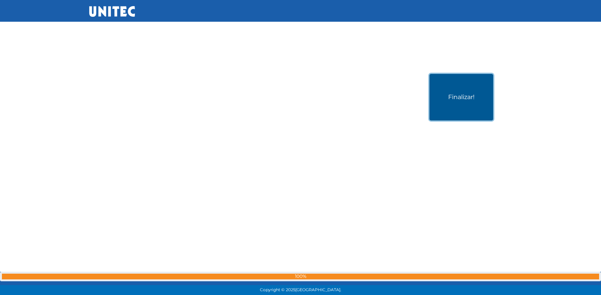
click at [466, 115] on button "Finalizar!" at bounding box center [461, 97] width 64 height 46
click at [0, 0] on div at bounding box center [0, 0] width 0 height 0
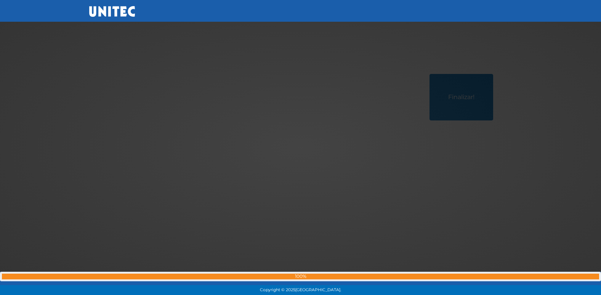
click at [301, 147] on div at bounding box center [301, 147] width 0 height 0
drag, startPoint x: 315, startPoint y: 146, endPoint x: 324, endPoint y: 139, distance: 10.8
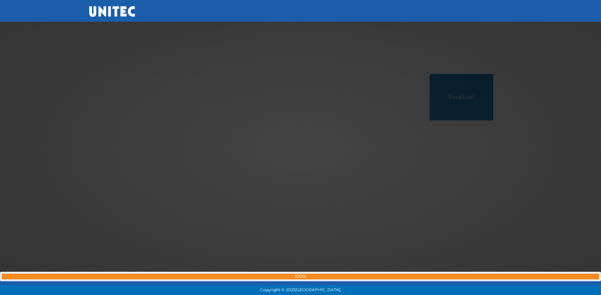
click at [301, 147] on div at bounding box center [301, 147] width 0 height 0
drag, startPoint x: 461, startPoint y: 171, endPoint x: 463, endPoint y: 180, distance: 9.3
click at [301, 147] on div at bounding box center [301, 147] width 0 height 0
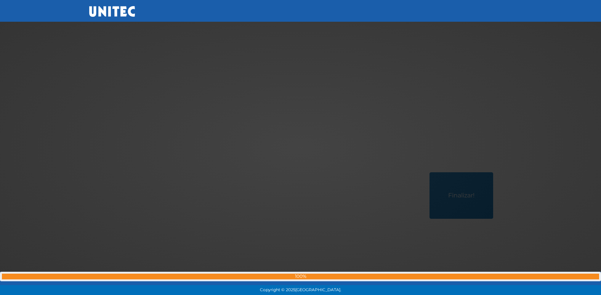
scroll to position [14686, 0]
click at [301, 147] on div at bounding box center [301, 147] width 0 height 0
drag, startPoint x: 304, startPoint y: 147, endPoint x: 313, endPoint y: 143, distance: 9.5
click at [301, 147] on div at bounding box center [301, 147] width 0 height 0
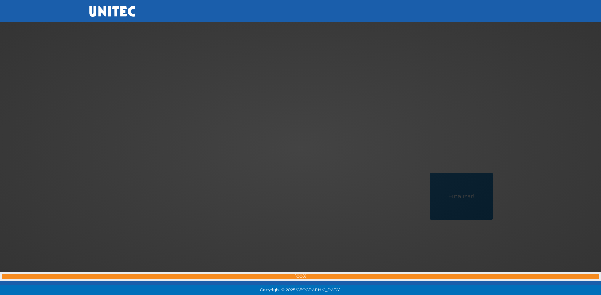
click at [301, 147] on div at bounding box center [301, 147] width 0 height 0
drag, startPoint x: 309, startPoint y: 146, endPoint x: 275, endPoint y: 154, distance: 35.2
click at [301, 147] on div at bounding box center [301, 147] width 0 height 0
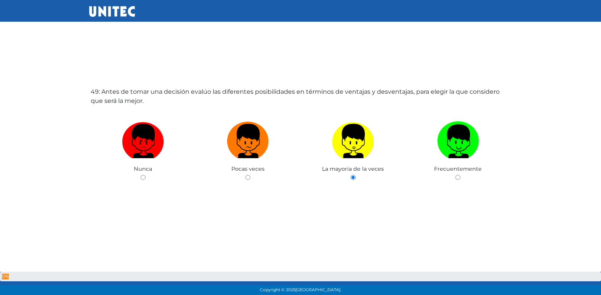
scroll to position [14800, 0]
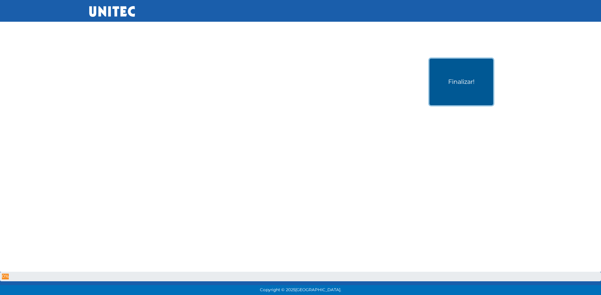
click at [464, 91] on button "Finalizar!" at bounding box center [461, 82] width 64 height 46
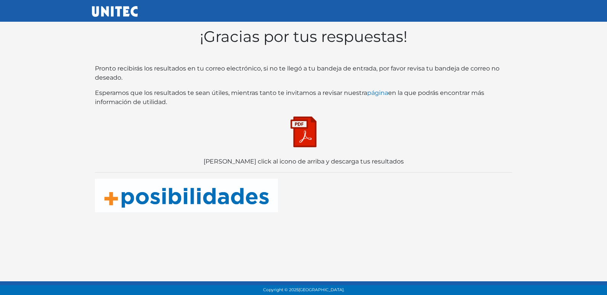
click at [311, 132] on img at bounding box center [303, 132] width 38 height 38
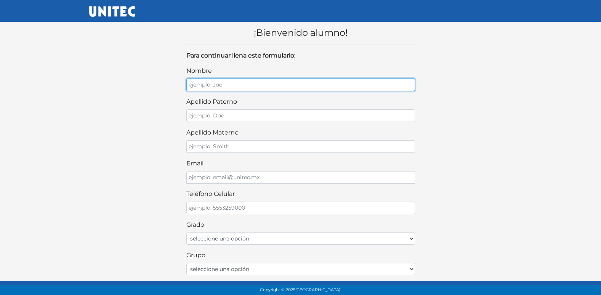
click at [201, 85] on input "nombre" at bounding box center [300, 84] width 229 height 13
type input "[PERSON_NAME]"
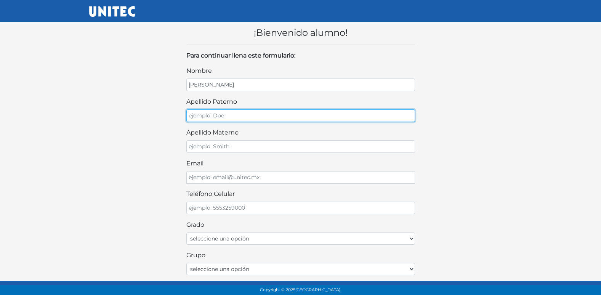
click at [214, 115] on input "apellido paterno" at bounding box center [300, 115] width 229 height 13
type input "[PERSON_NAME]"
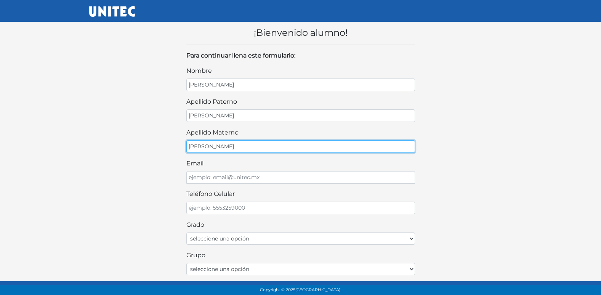
type input "[PERSON_NAME]"
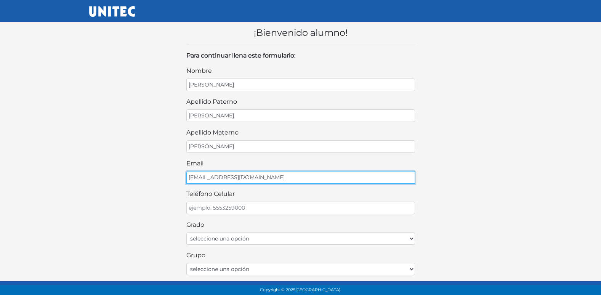
type input "[EMAIL_ADDRESS][DOMAIN_NAME]"
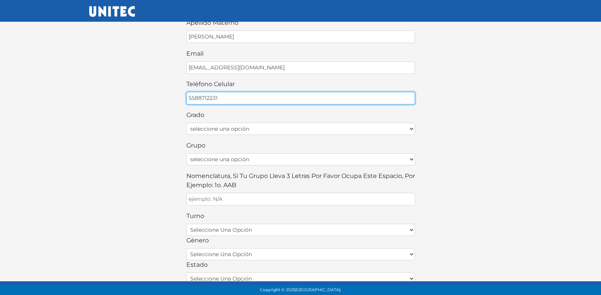
scroll to position [114, 0]
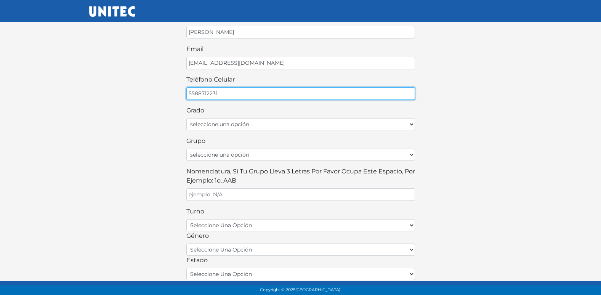
type input "5588712231"
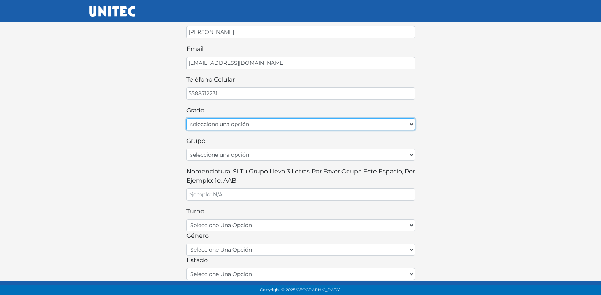
click at [258, 128] on select "seleccione una opción Primer grado Segundo grado Tercer grado" at bounding box center [300, 124] width 229 height 12
select select "2do"
click at [186, 118] on select "seleccione una opción Primer grado Segundo grado Tercer grado" at bounding box center [300, 124] width 229 height 12
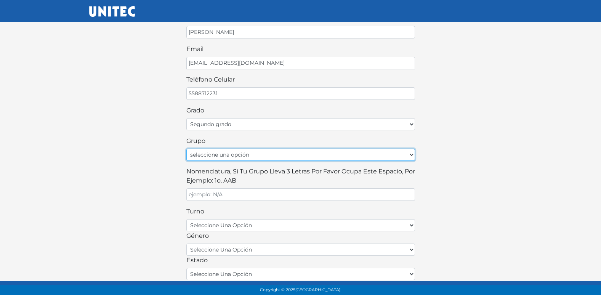
click at [240, 155] on select "seleccione una opción A B C D E F G H I J K L M N O P Q R S T U V W X Y Z" at bounding box center [300, 155] width 229 height 12
select select "A"
click at [186, 149] on select "seleccione una opción A B C D E F G H I J K L M N O P Q R S T U V W X Y Z" at bounding box center [300, 155] width 229 height 12
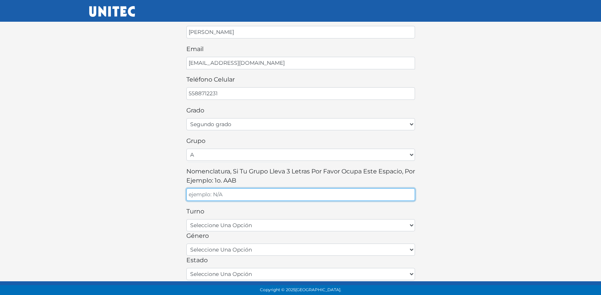
click at [227, 199] on input "Nomenclatura, si tu grupo lleva 3 letras por favor ocupa este espacio, por ejem…" at bounding box center [300, 194] width 229 height 13
type input "S"
type input "A"
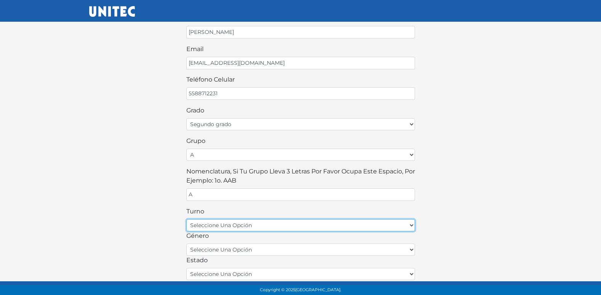
click at [232, 229] on select "seleccione una opción matutino vespertino" at bounding box center [300, 225] width 229 height 12
select select "matutino"
click at [186, 219] on select "seleccione una opción matutino vespertino" at bounding box center [300, 225] width 229 height 12
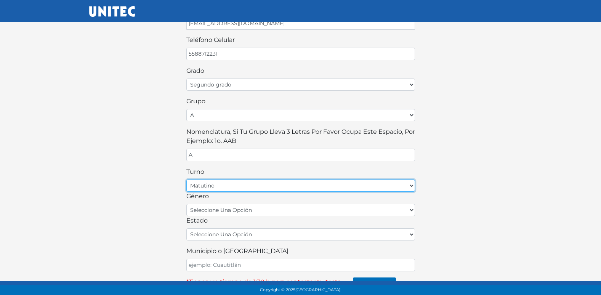
scroll to position [168, 0]
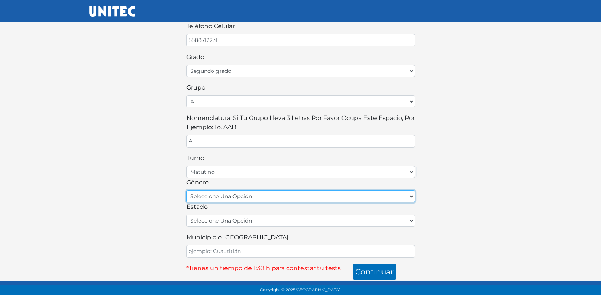
click at [247, 194] on select "seleccione una opción femenino masculino" at bounding box center [300, 196] width 229 height 12
click at [186, 190] on select "seleccione una opción femenino masculino" at bounding box center [300, 196] width 229 height 12
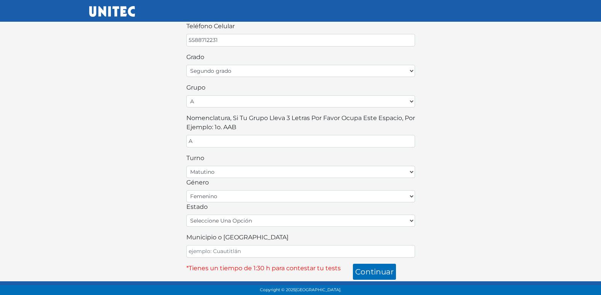
click at [234, 200] on div "nombre [PERSON_NAME] apellido [PERSON_NAME] apellido materno [PERSON_NAME] emai…" at bounding box center [300, 78] width 229 height 359
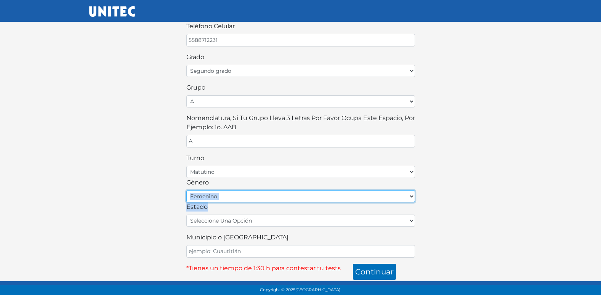
drag, startPoint x: 234, startPoint y: 200, endPoint x: 219, endPoint y: 195, distance: 15.8
click at [219, 195] on select "seleccione una opción femenino masculino" at bounding box center [300, 196] width 229 height 12
select select "M"
click at [186, 190] on select "seleccione una opción femenino masculino" at bounding box center [300, 196] width 229 height 12
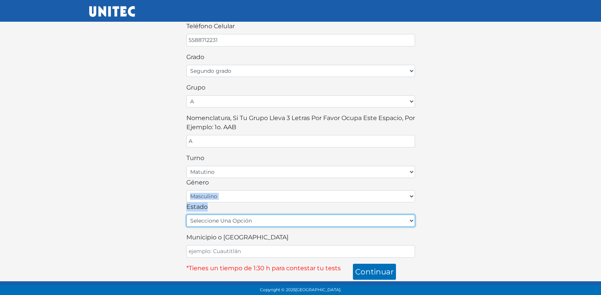
click at [227, 223] on select "seleccione una opción [GEOGRAPHIC_DATA] [GEOGRAPHIC_DATA][US_STATE] [GEOGRAPHIC…" at bounding box center [300, 221] width 229 height 12
select select "MEX"
click at [186, 215] on select "seleccione una opción [GEOGRAPHIC_DATA] [GEOGRAPHIC_DATA][US_STATE] [GEOGRAPHIC…" at bounding box center [300, 221] width 229 height 12
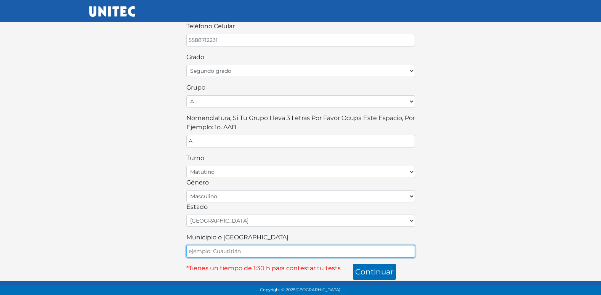
click at [235, 250] on input "Municipio o [GEOGRAPHIC_DATA]" at bounding box center [300, 251] width 229 height 13
type input "ECATEPEC"
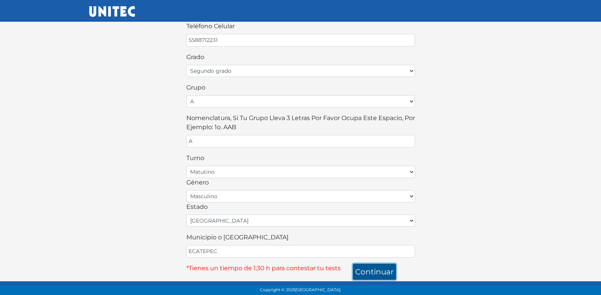
click at [367, 269] on button "continuar" at bounding box center [374, 272] width 43 height 16
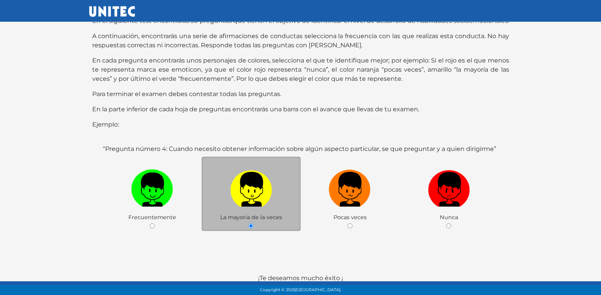
scroll to position [76, 0]
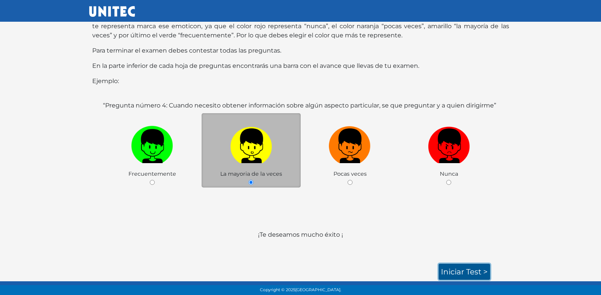
click at [456, 271] on link "Iniciar test >" at bounding box center [464, 272] width 51 height 16
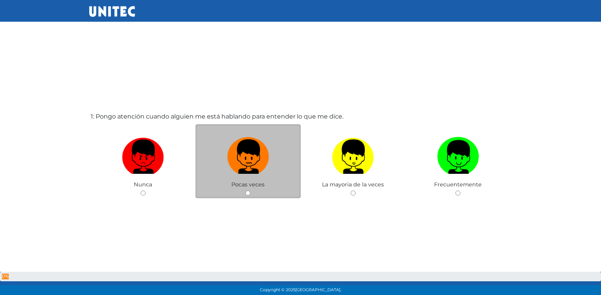
click at [245, 191] on input "radio" at bounding box center [247, 193] width 5 height 5
radio input "true"
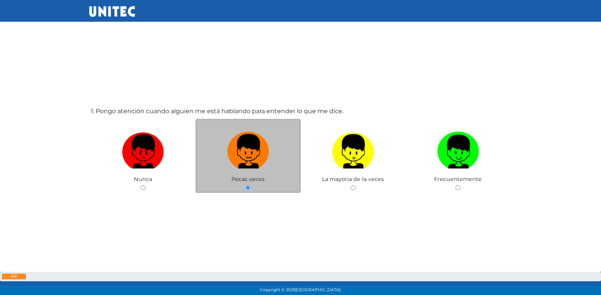
click at [351, 185] on input "radio" at bounding box center [353, 187] width 5 height 5
radio input "true"
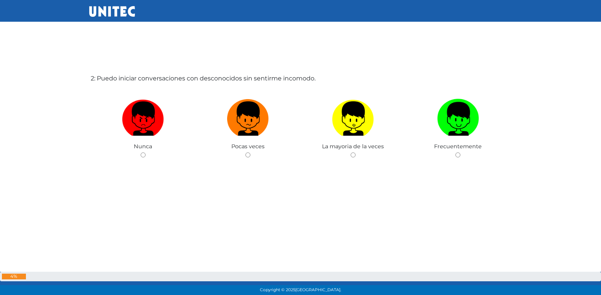
click at [245, 152] on input "radio" at bounding box center [247, 154] width 5 height 5
radio input "true"
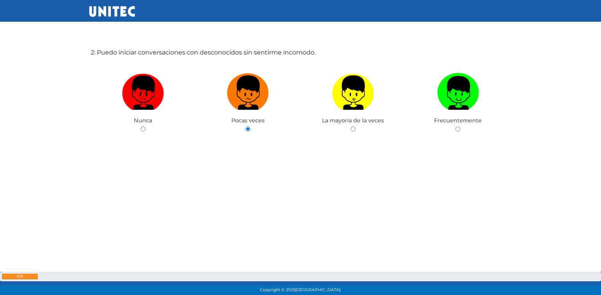
scroll to position [360, 0]
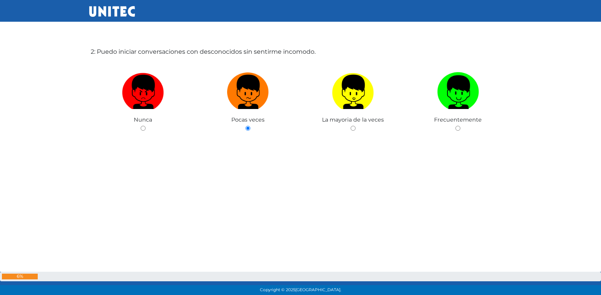
radio input "true"
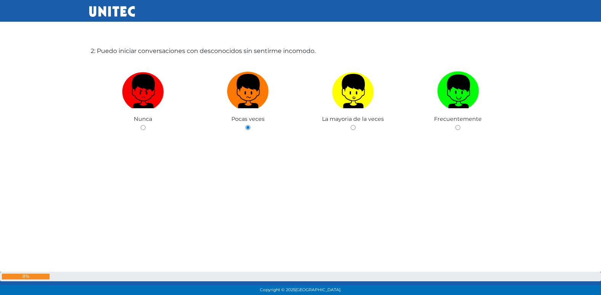
radio input "true"
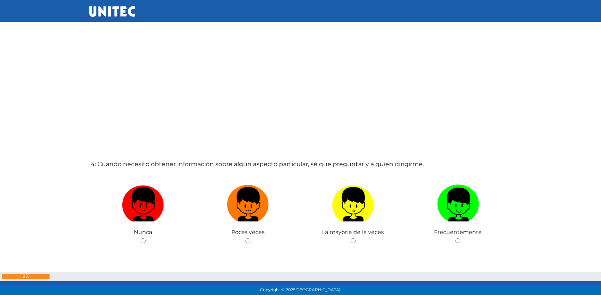
click at [245, 238] on input "radio" at bounding box center [247, 240] width 5 height 5
radio input "true"
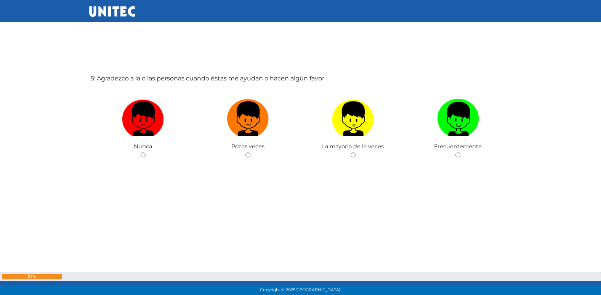
click at [245, 152] on input "radio" at bounding box center [247, 154] width 5 height 5
radio input "true"
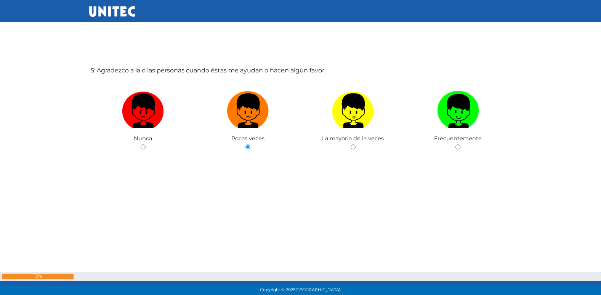
click at [351, 144] on input "radio" at bounding box center [353, 146] width 5 height 5
radio input "true"
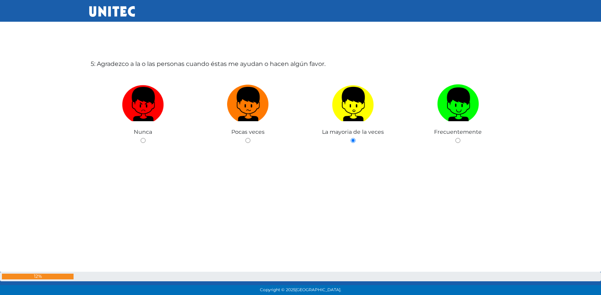
click at [455, 138] on input "radio" at bounding box center [457, 140] width 5 height 5
radio input "true"
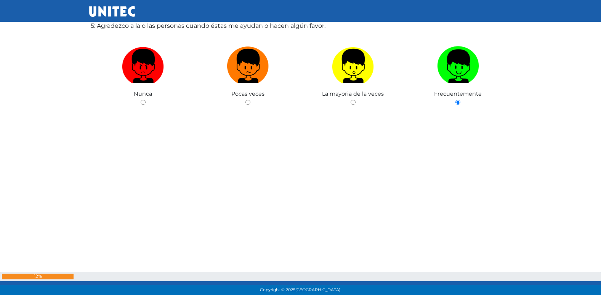
radio input "true"
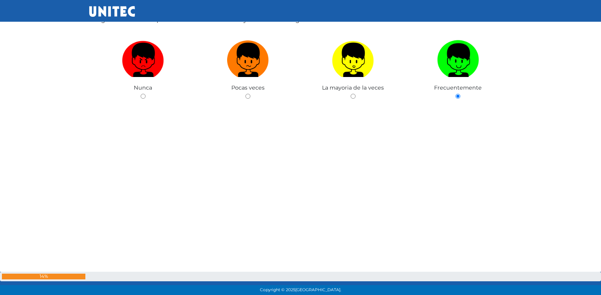
radio input "true"
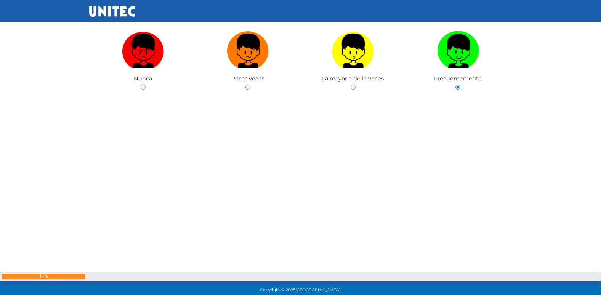
radio input "true"
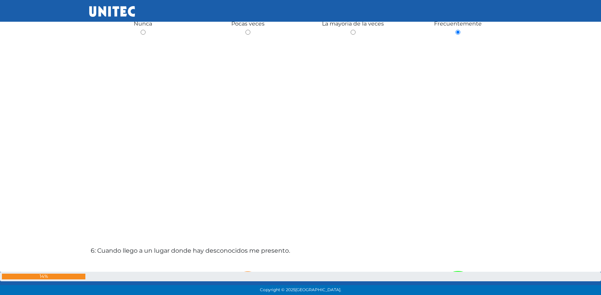
radio input "true"
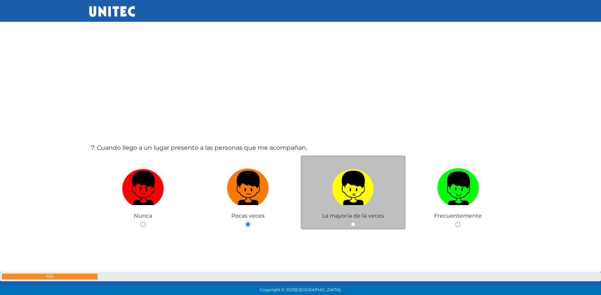
scroll to position [1748, 0]
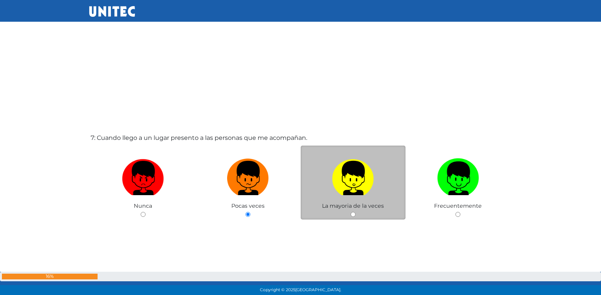
click at [352, 216] on input "radio" at bounding box center [353, 214] width 5 height 5
radio input "true"
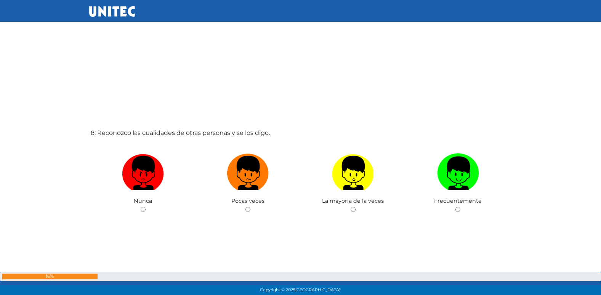
scroll to position [2103, 0]
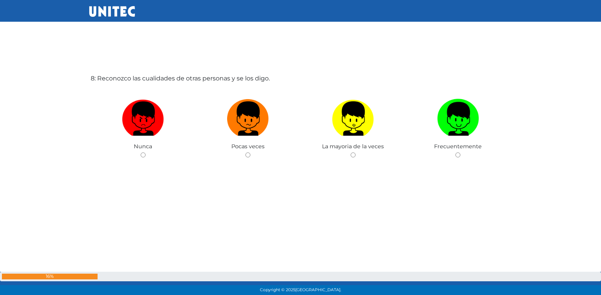
click at [245, 152] on input "radio" at bounding box center [247, 154] width 5 height 5
radio input "true"
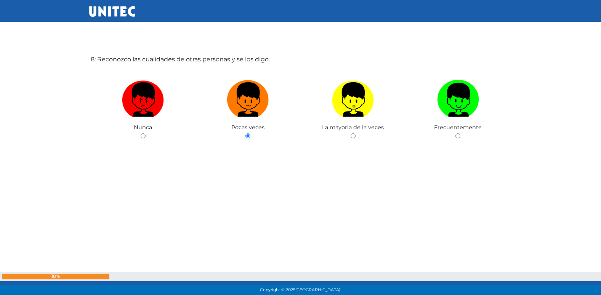
scroll to position [2129, 0]
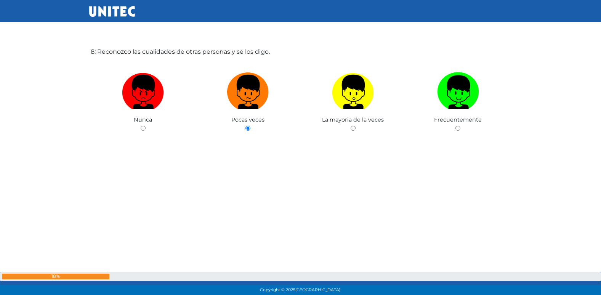
radio input "true"
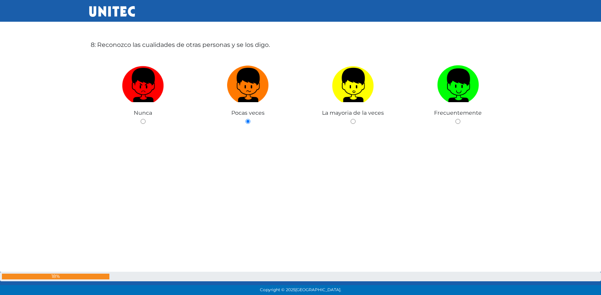
radio input "true"
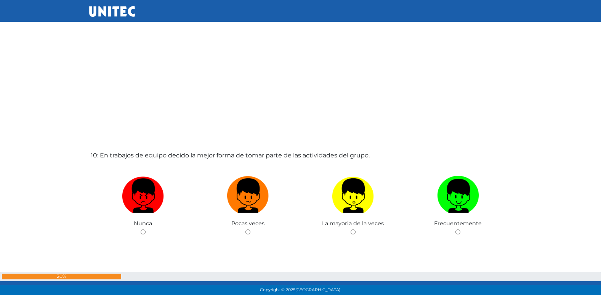
scroll to position [2616, 0]
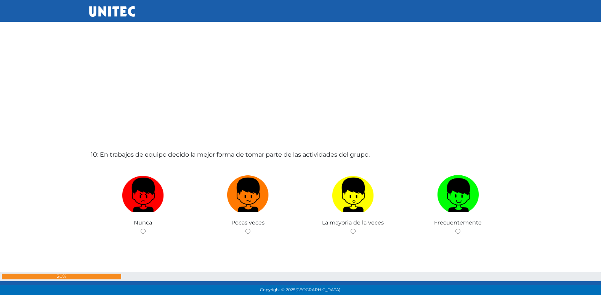
click at [245, 229] on input "radio" at bounding box center [247, 231] width 5 height 5
radio input "true"
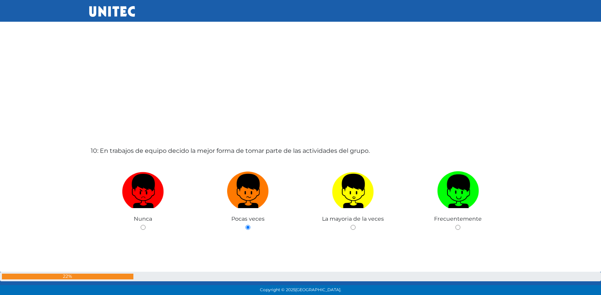
click at [351, 225] on input "radio" at bounding box center [353, 227] width 5 height 5
radio input "true"
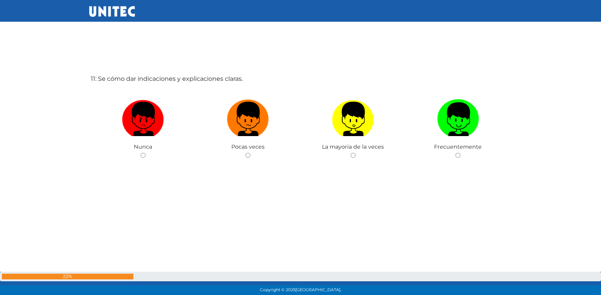
scroll to position [2987, 0]
click at [245, 152] on input "radio" at bounding box center [247, 154] width 5 height 5
radio input "true"
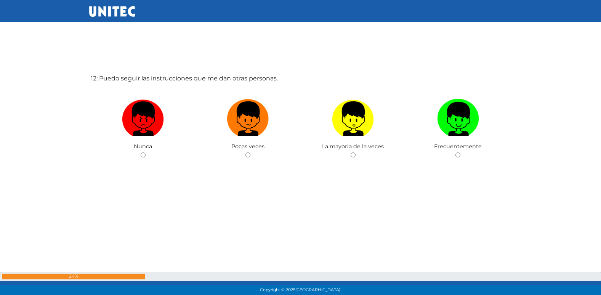
click at [245, 152] on input "radio" at bounding box center [247, 154] width 5 height 5
radio input "true"
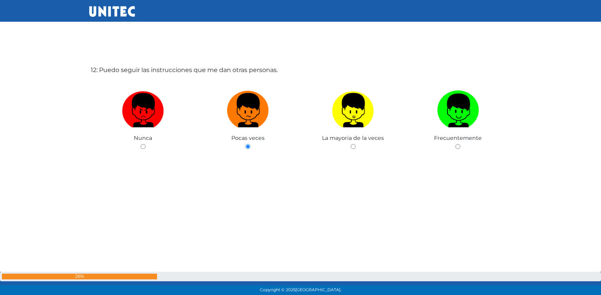
click at [351, 144] on input "radio" at bounding box center [353, 146] width 5 height 5
radio input "true"
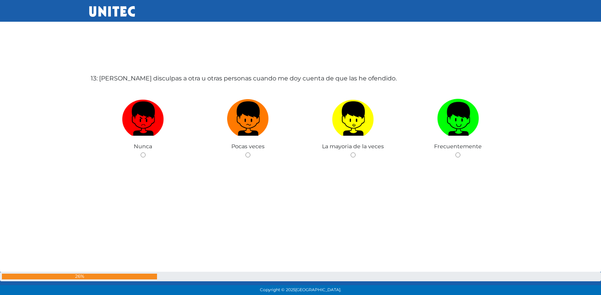
click at [245, 152] on input "radio" at bounding box center [247, 154] width 5 height 5
radio input "true"
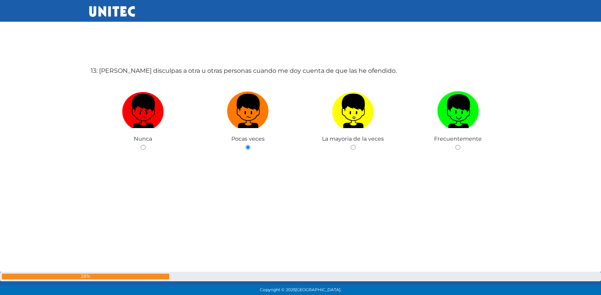
click at [351, 145] on input "radio" at bounding box center [353, 147] width 5 height 5
radio input "true"
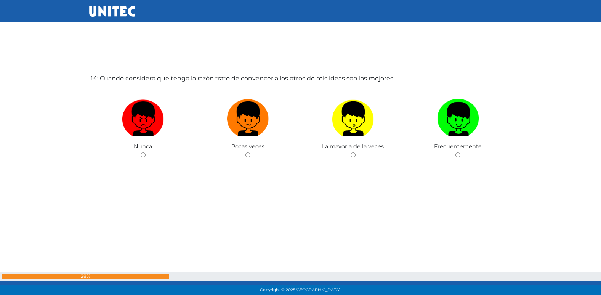
click at [245, 152] on input "radio" at bounding box center [247, 154] width 5 height 5
radio input "true"
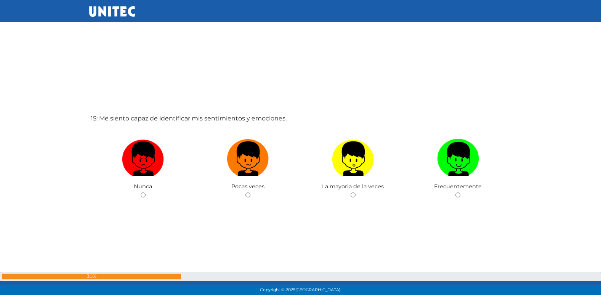
scroll to position [4128, 0]
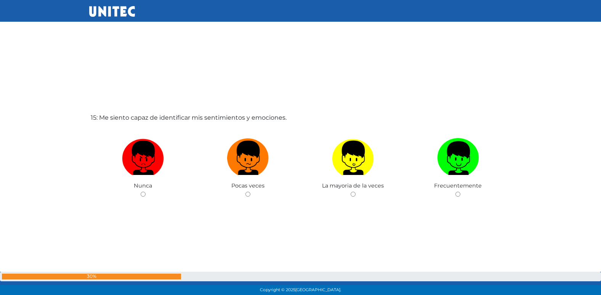
click at [245, 192] on input "radio" at bounding box center [247, 194] width 5 height 5
radio input "true"
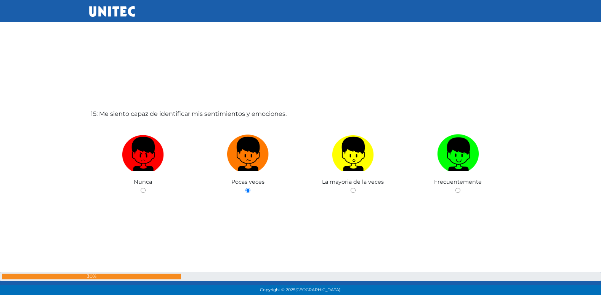
click at [141, 188] on input "radio" at bounding box center [143, 190] width 5 height 5
radio input "true"
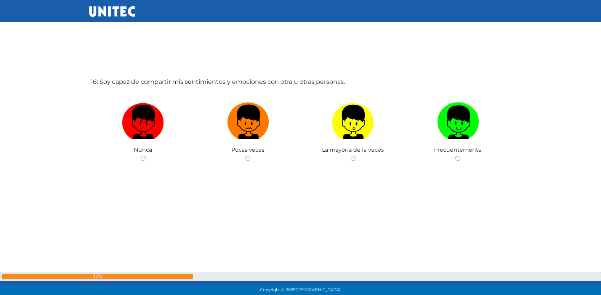
scroll to position [4462, 0]
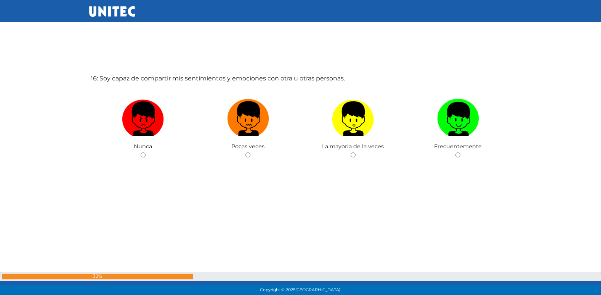
click at [245, 152] on input "radio" at bounding box center [247, 154] width 5 height 5
radio input "true"
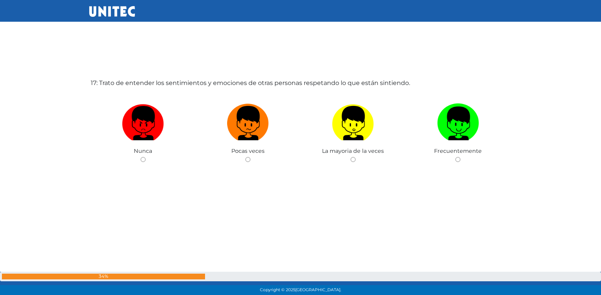
scroll to position [4757, 0]
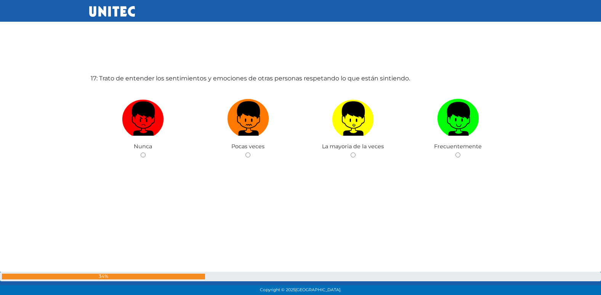
click at [245, 152] on input "radio" at bounding box center [247, 154] width 5 height 5
radio input "true"
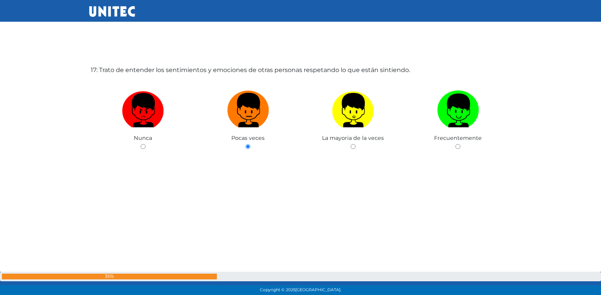
click at [351, 144] on input "radio" at bounding box center [353, 146] width 5 height 5
radio input "true"
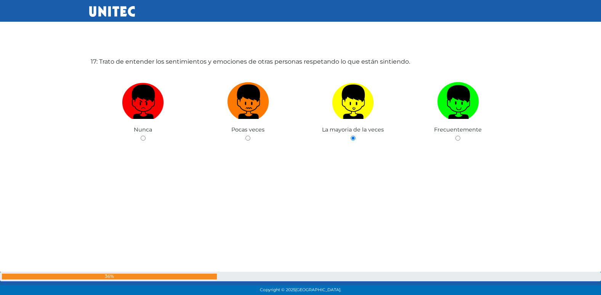
click at [455, 136] on input "radio" at bounding box center [457, 138] width 5 height 5
radio input "true"
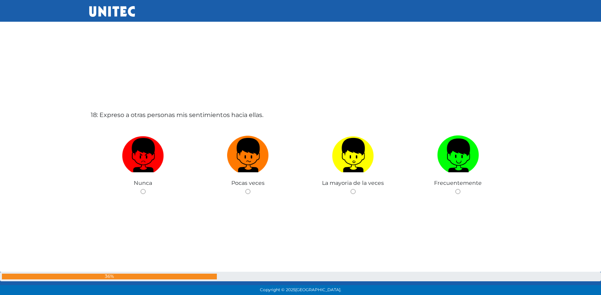
scroll to position [5052, 0]
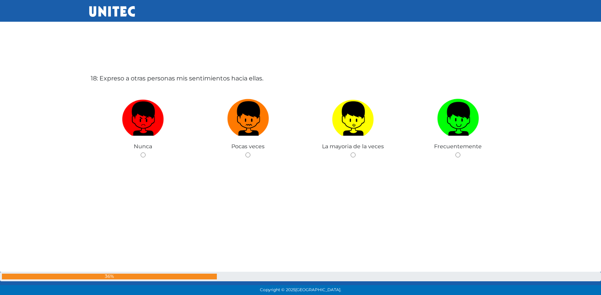
click at [245, 152] on input "radio" at bounding box center [247, 154] width 5 height 5
radio input "true"
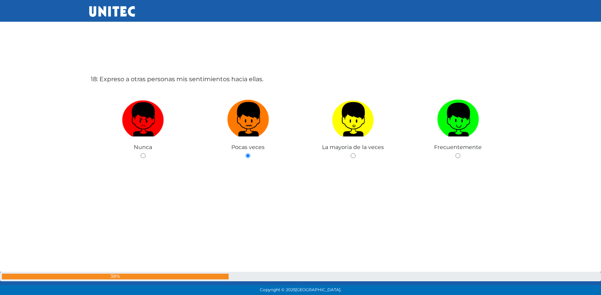
click at [351, 153] on input "radio" at bounding box center [353, 155] width 5 height 5
radio input "true"
click at [455, 153] on input "radio" at bounding box center [457, 155] width 5 height 5
radio input "true"
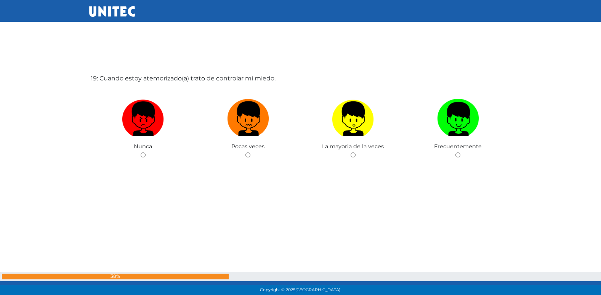
click at [245, 152] on input "radio" at bounding box center [247, 154] width 5 height 5
radio input "true"
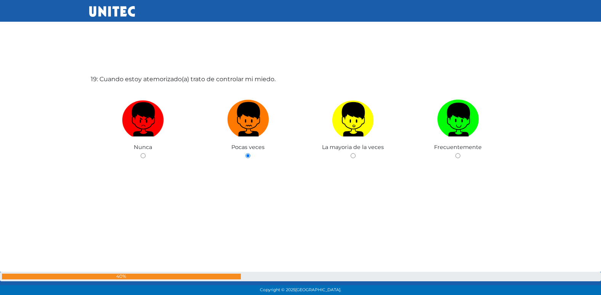
click at [351, 153] on input "radio" at bounding box center [353, 155] width 5 height 5
radio input "true"
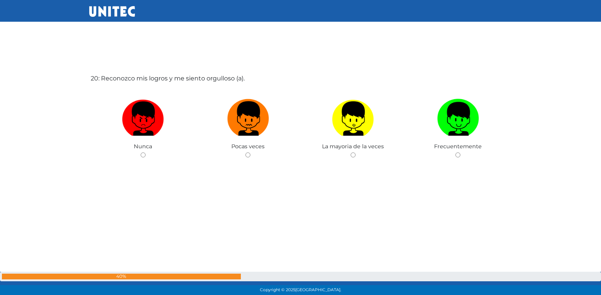
click at [245, 152] on input "radio" at bounding box center [247, 154] width 5 height 5
radio input "true"
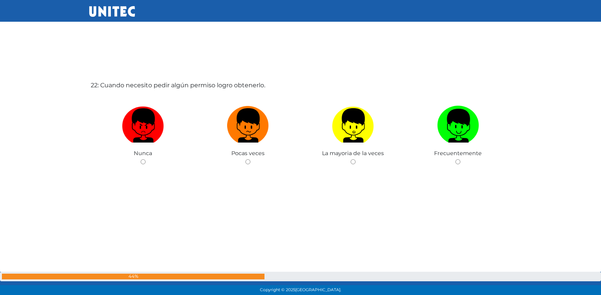
click at [245, 159] on input "radio" at bounding box center [247, 161] width 5 height 5
radio input "true"
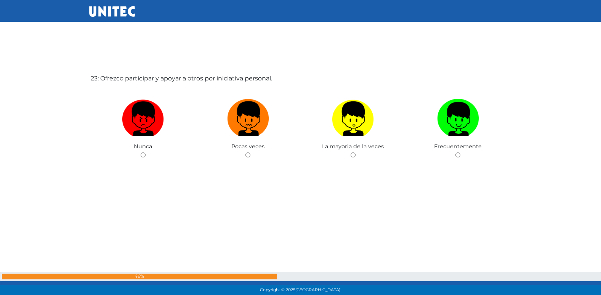
click at [245, 152] on input "radio" at bounding box center [247, 154] width 5 height 5
radio input "true"
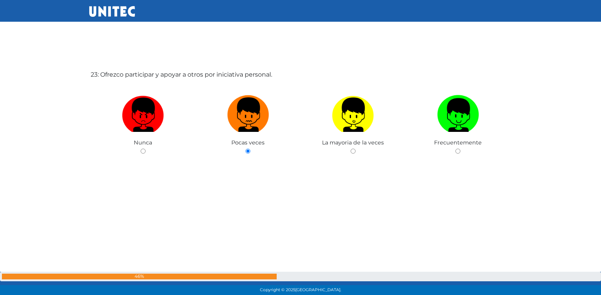
click at [351, 149] on input "radio" at bounding box center [353, 151] width 5 height 5
radio input "true"
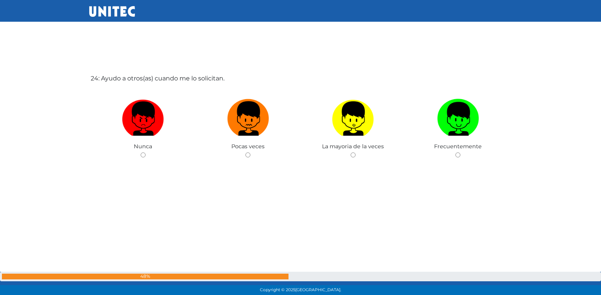
click at [245, 152] on input "radio" at bounding box center [247, 154] width 5 height 5
radio input "true"
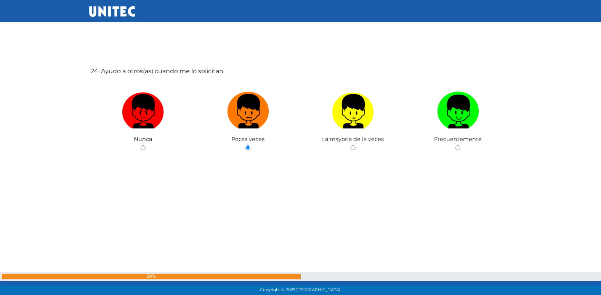
click at [351, 145] on input "radio" at bounding box center [353, 147] width 5 height 5
radio input "true"
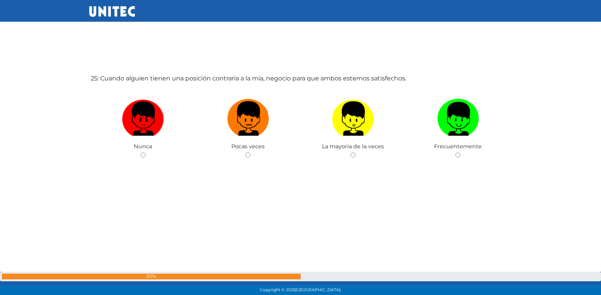
click at [245, 152] on input "radio" at bounding box center [247, 154] width 5 height 5
radio input "true"
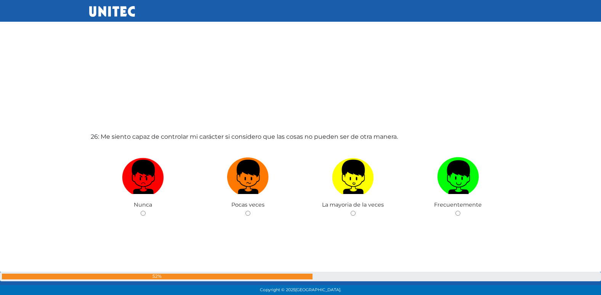
scroll to position [7411, 0]
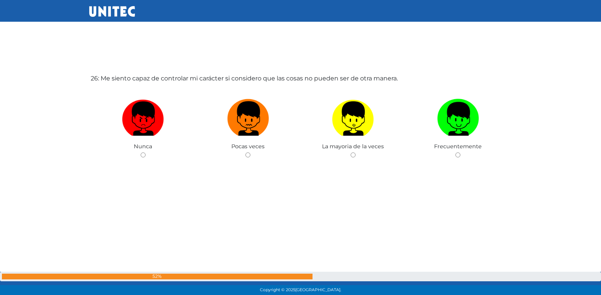
click at [245, 152] on input "radio" at bounding box center [247, 154] width 5 height 5
radio input "true"
click at [141, 152] on input "radio" at bounding box center [143, 154] width 5 height 5
radio input "true"
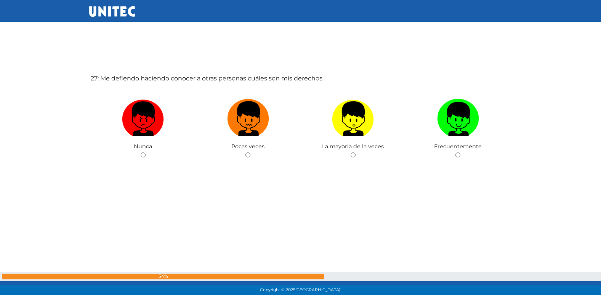
click at [245, 152] on input "radio" at bounding box center [247, 154] width 5 height 5
radio input "true"
click at [141, 152] on input "radio" at bounding box center [143, 154] width 5 height 5
radio input "true"
click at [245, 152] on input "radio" at bounding box center [247, 154] width 5 height 5
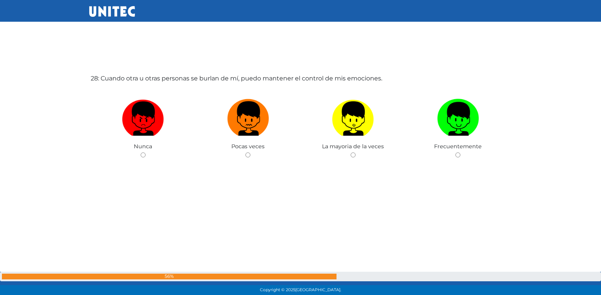
radio input "true"
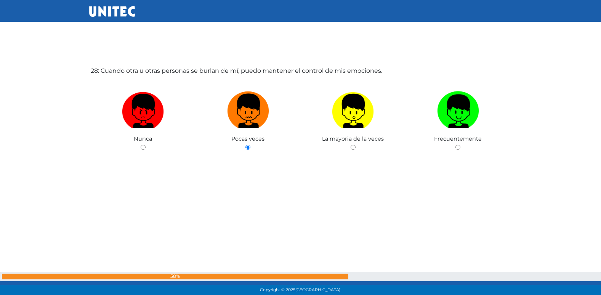
click at [351, 145] on input "radio" at bounding box center [353, 147] width 5 height 5
radio input "true"
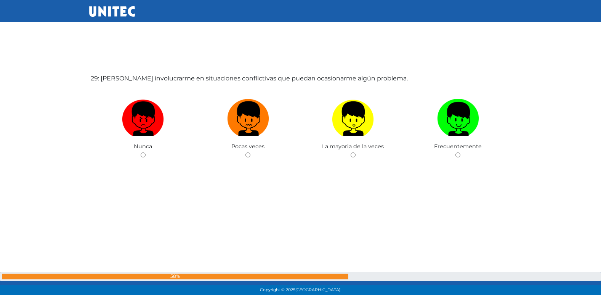
click at [245, 152] on input "radio" at bounding box center [247, 154] width 5 height 5
radio input "true"
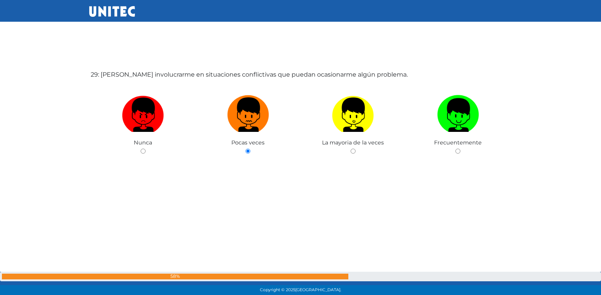
click at [351, 149] on input "radio" at bounding box center [353, 151] width 5 height 5
radio input "true"
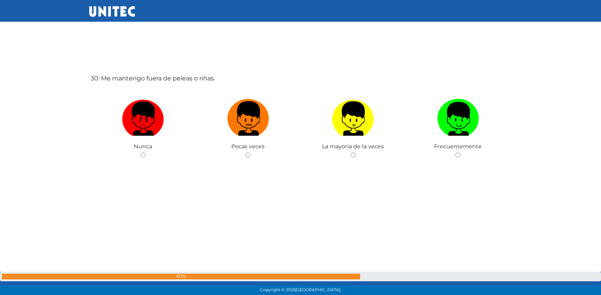
click at [245, 152] on input "radio" at bounding box center [247, 154] width 5 height 5
radio input "true"
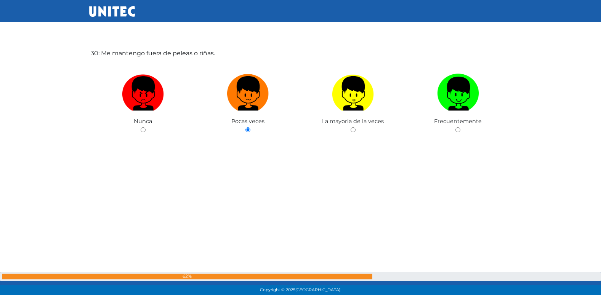
scroll to position [8618, 0]
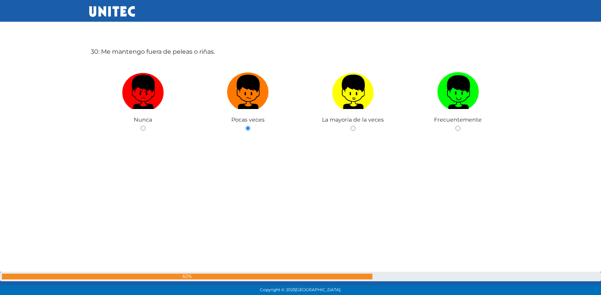
radio input "true"
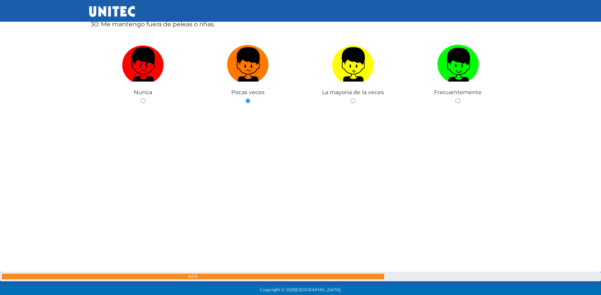
radio input "true"
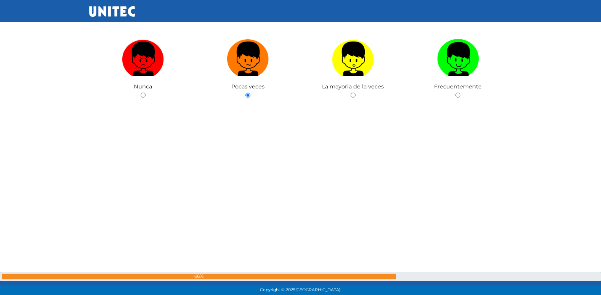
radio input "true"
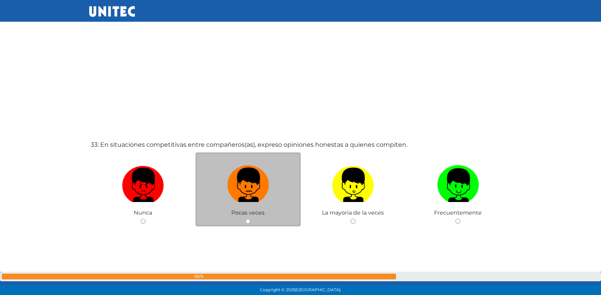
scroll to position [9463, 0]
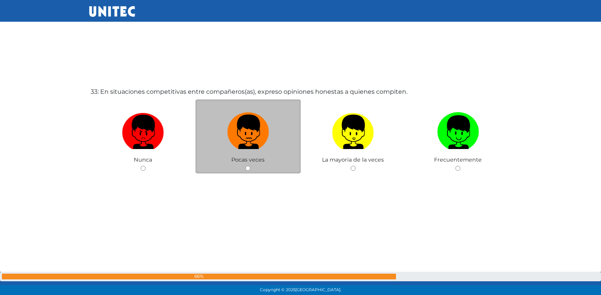
click at [245, 166] on input "radio" at bounding box center [247, 168] width 5 height 5
radio input "true"
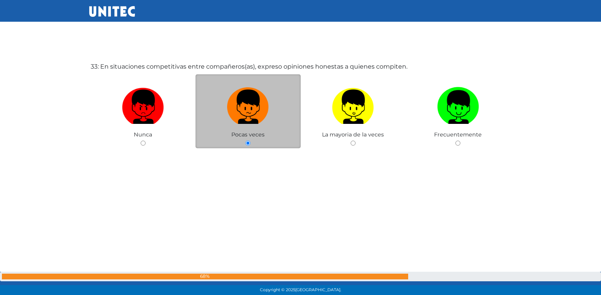
scroll to position [9489, 0]
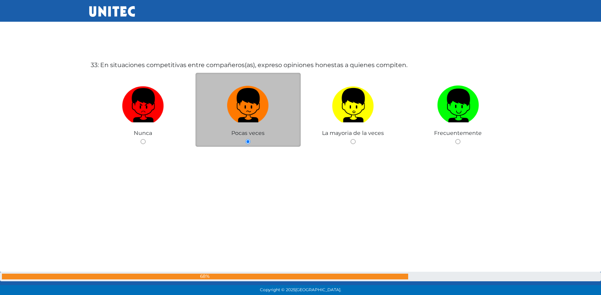
radio input "true"
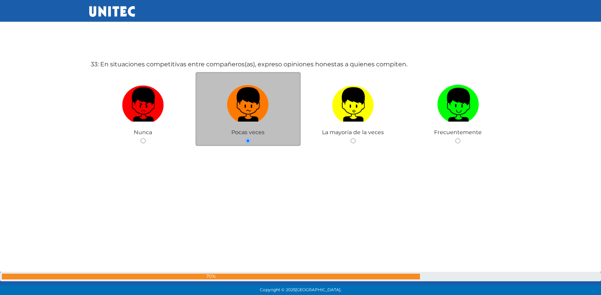
radio input "true"
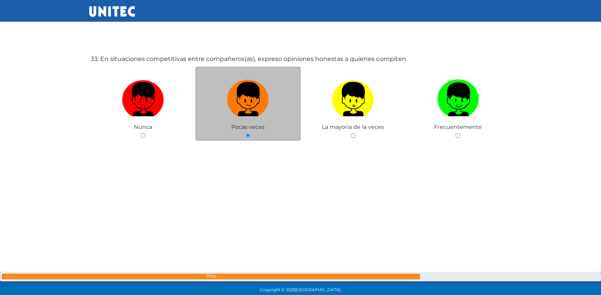
radio input "true"
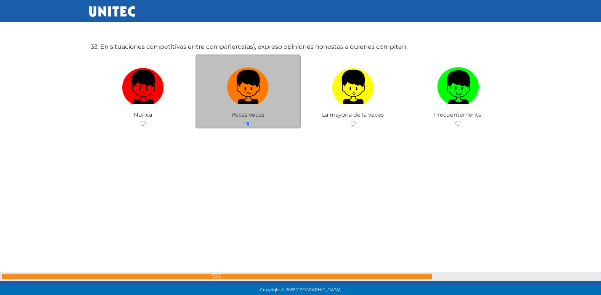
radio input "true"
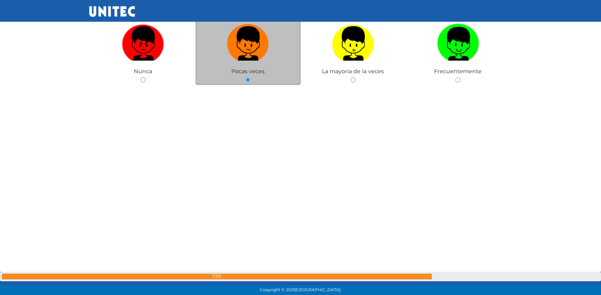
radio input "true"
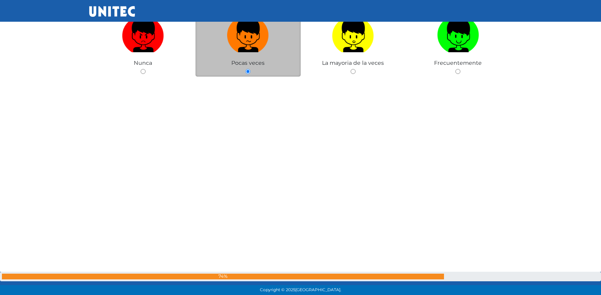
radio input "true"
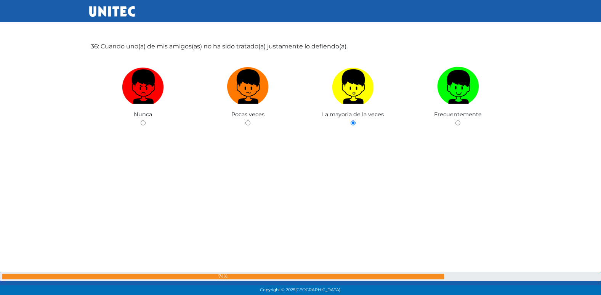
scroll to position [10389, 0]
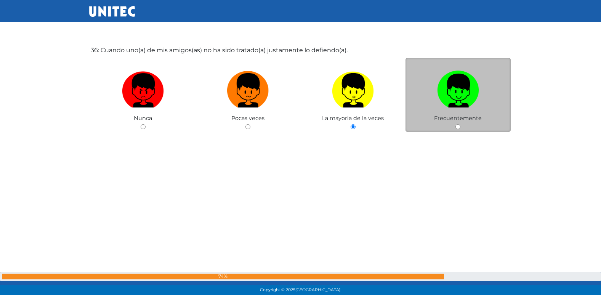
click at [461, 128] on div "Frecuentemente" at bounding box center [457, 95] width 105 height 74
click at [456, 125] on input "radio" at bounding box center [457, 126] width 5 height 5
radio input "true"
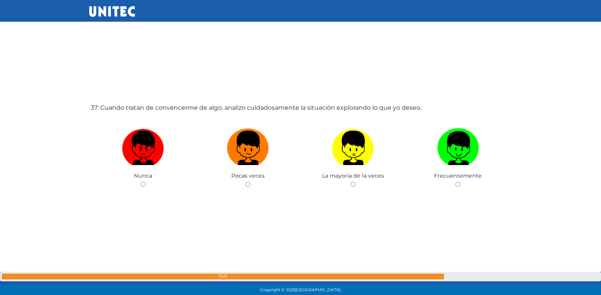
scroll to position [10656, 0]
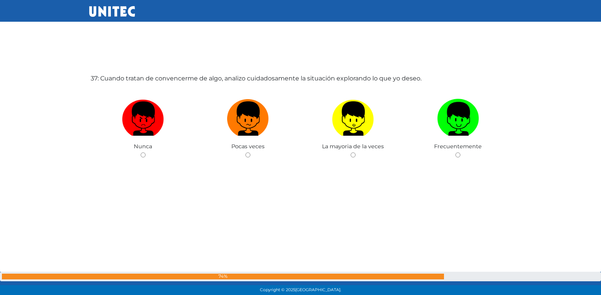
click at [245, 152] on input "radio" at bounding box center [247, 154] width 5 height 5
radio input "true"
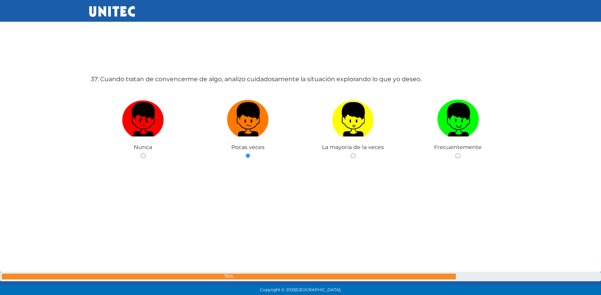
click at [351, 153] on input "radio" at bounding box center [353, 155] width 5 height 5
radio input "true"
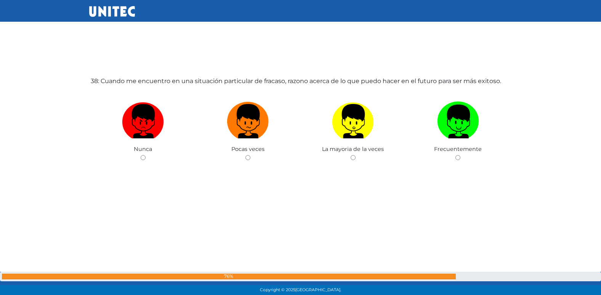
scroll to position [10951, 0]
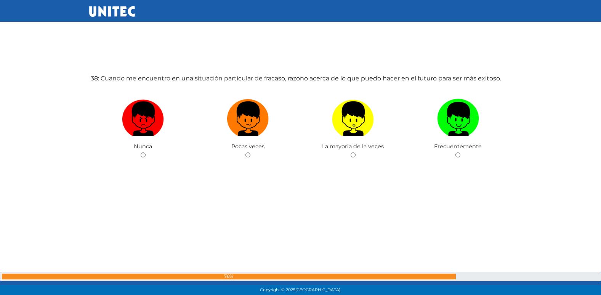
click at [245, 152] on input "radio" at bounding box center [247, 154] width 5 height 5
radio input "true"
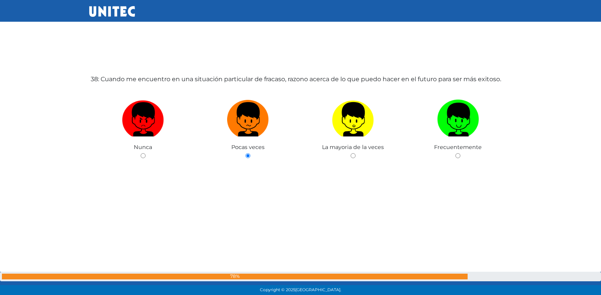
click at [351, 153] on input "radio" at bounding box center [353, 155] width 5 height 5
radio input "true"
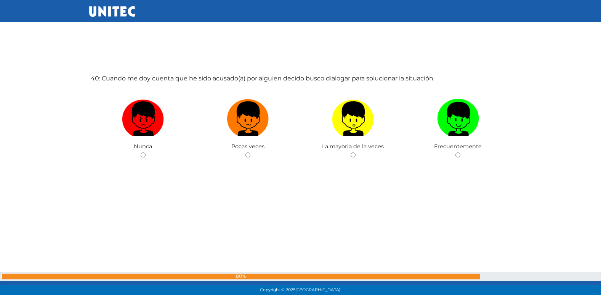
click at [245, 152] on input "radio" at bounding box center [247, 154] width 5 height 5
radio input "true"
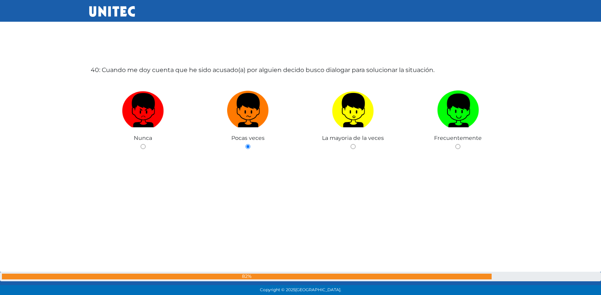
click at [351, 144] on input "radio" at bounding box center [353, 146] width 5 height 5
radio input "true"
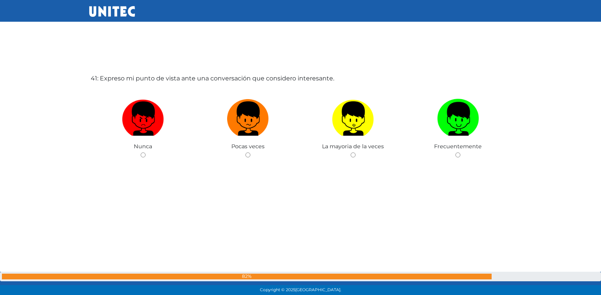
click at [245, 152] on input "radio" at bounding box center [247, 154] width 5 height 5
radio input "true"
click at [245, 152] on input "radio" at bounding box center [247, 154] width 5 height 5
radio input "true"
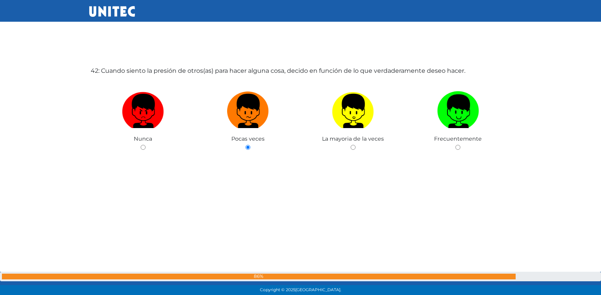
click at [351, 145] on input "radio" at bounding box center [353, 147] width 5 height 5
radio input "true"
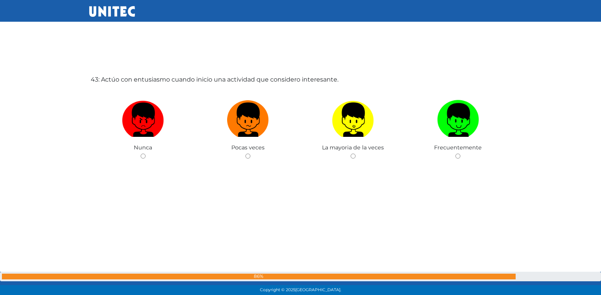
scroll to position [12425, 0]
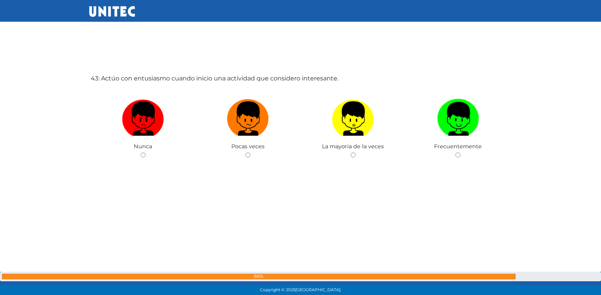
click at [245, 152] on input "radio" at bounding box center [247, 154] width 5 height 5
radio input "true"
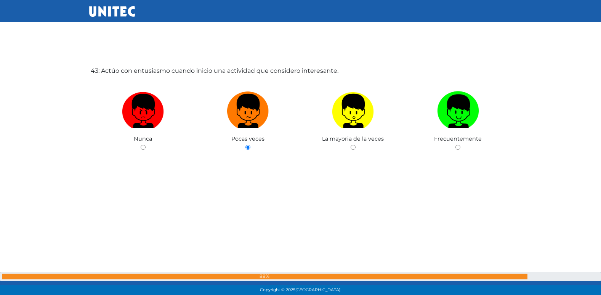
click at [351, 145] on input "radio" at bounding box center [353, 147] width 5 height 5
radio input "true"
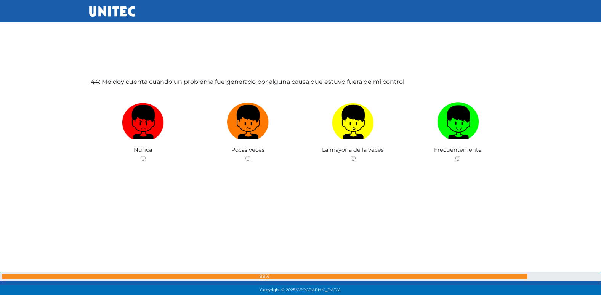
scroll to position [12720, 0]
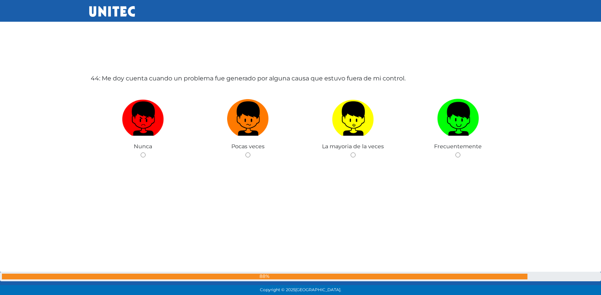
click at [245, 152] on input "radio" at bounding box center [247, 154] width 5 height 5
radio input "true"
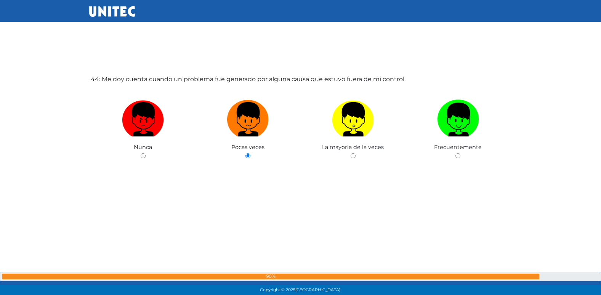
click at [351, 153] on input "radio" at bounding box center [353, 155] width 5 height 5
radio input "true"
click at [455, 153] on input "radio" at bounding box center [457, 155] width 5 height 5
radio input "true"
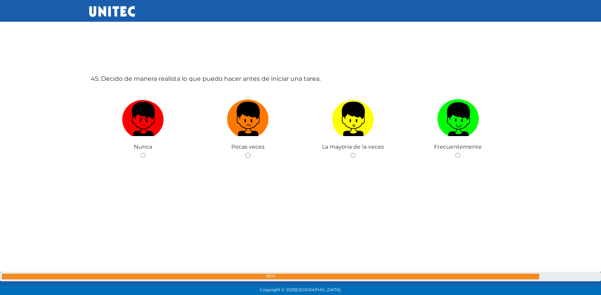
scroll to position [13015, 0]
click at [245, 152] on input "radio" at bounding box center [247, 154] width 5 height 5
radio input "true"
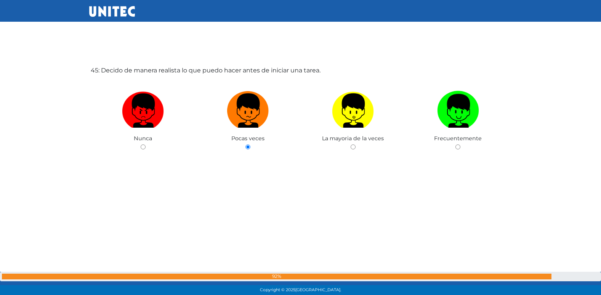
click at [351, 144] on input "radio" at bounding box center [353, 146] width 5 height 5
radio input "true"
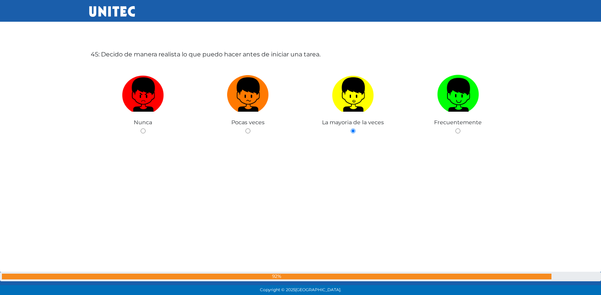
click at [455, 128] on input "radio" at bounding box center [457, 130] width 5 height 5
radio input "true"
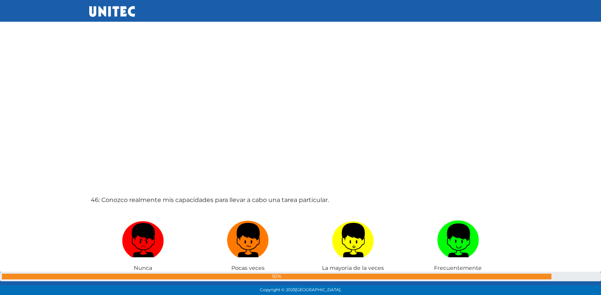
scroll to position [13310, 0]
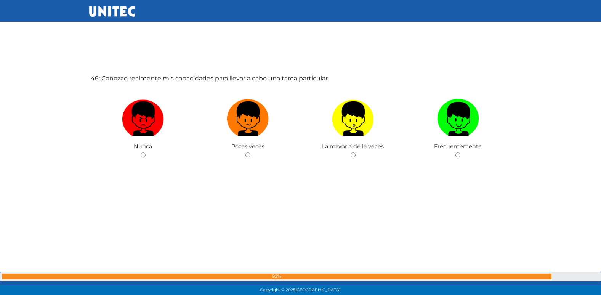
click at [245, 152] on input "radio" at bounding box center [247, 154] width 5 height 5
radio input "true"
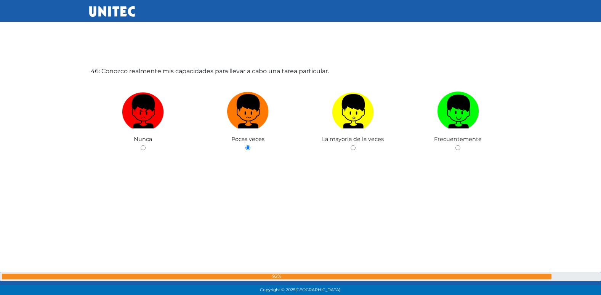
click at [351, 145] on input "radio" at bounding box center [353, 147] width 5 height 5
radio input "true"
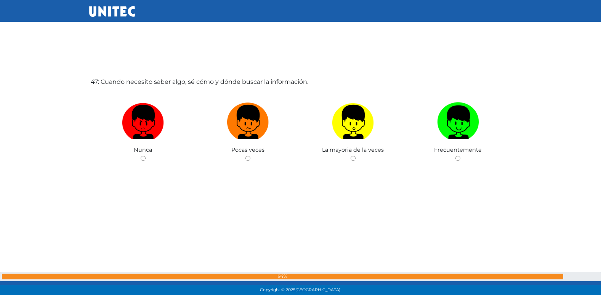
scroll to position [13605, 0]
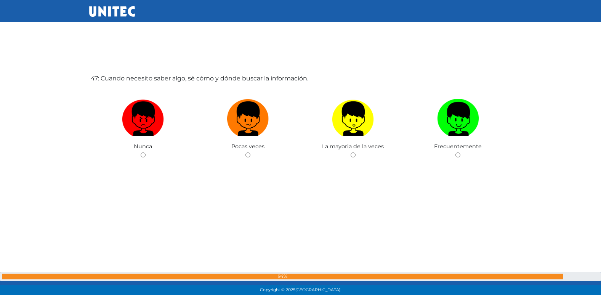
click at [245, 152] on input "radio" at bounding box center [247, 154] width 5 height 5
radio input "true"
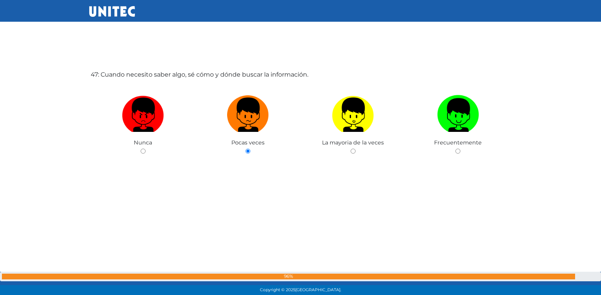
click at [351, 149] on input "radio" at bounding box center [353, 151] width 5 height 5
radio input "true"
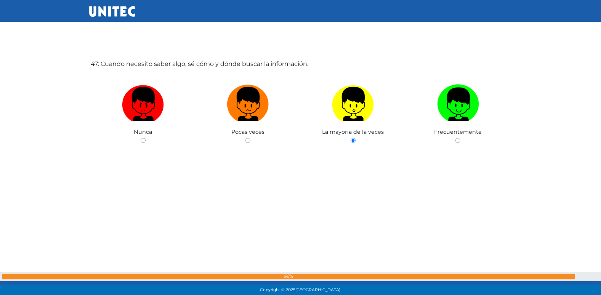
click at [455, 138] on input "radio" at bounding box center [457, 140] width 5 height 5
radio input "true"
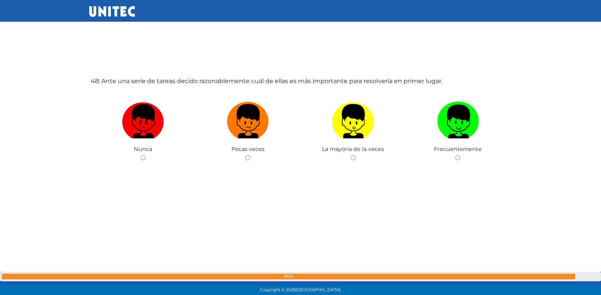
scroll to position [13900, 0]
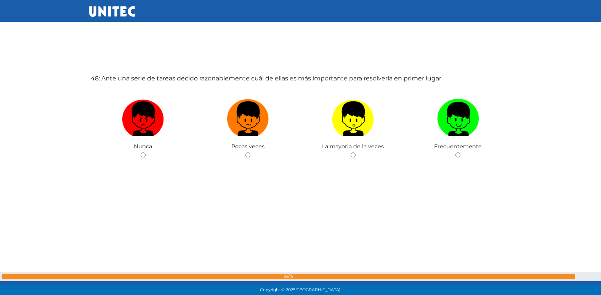
click at [245, 152] on input "radio" at bounding box center [247, 154] width 5 height 5
radio input "true"
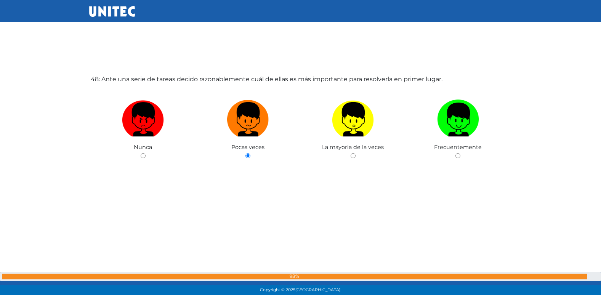
click at [351, 153] on input "radio" at bounding box center [353, 155] width 5 height 5
radio input "true"
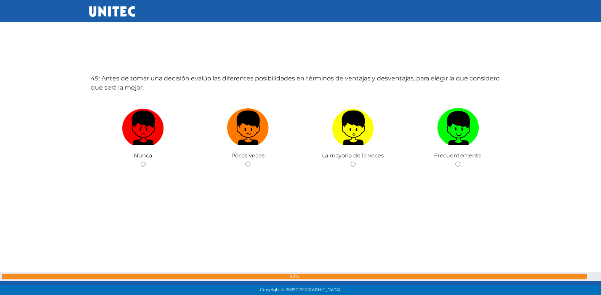
click at [245, 162] on input "radio" at bounding box center [247, 164] width 5 height 5
radio input "true"
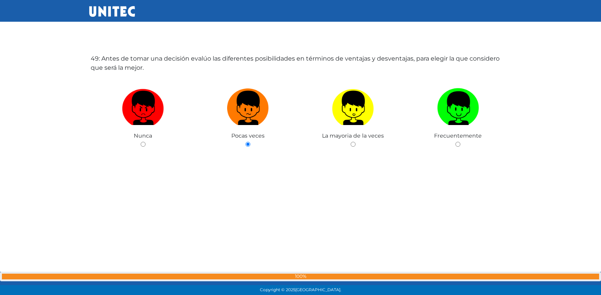
scroll to position [14221, 0]
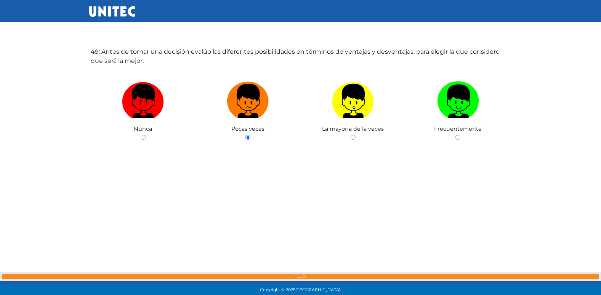
radio input "true"
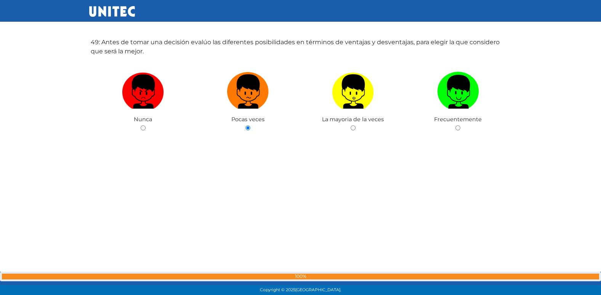
radio input "true"
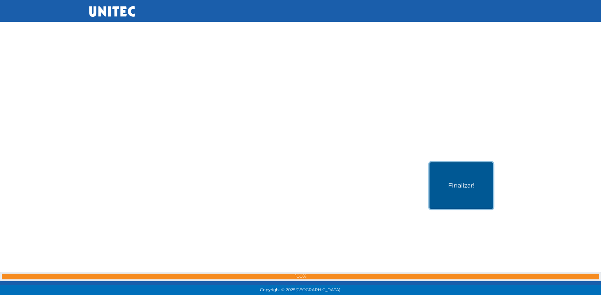
scroll to position [14785, 0]
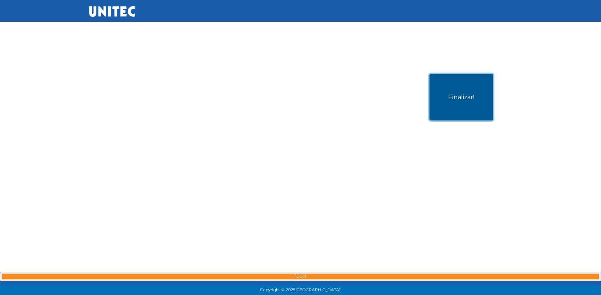
click at [452, 101] on button "Finalizar!" at bounding box center [461, 97] width 64 height 46
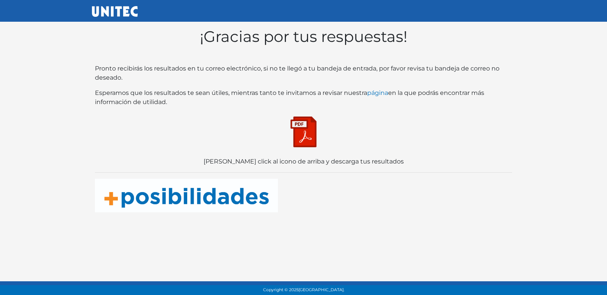
click at [299, 128] on img at bounding box center [303, 132] width 38 height 38
